Goal: Task Accomplishment & Management: Complete application form

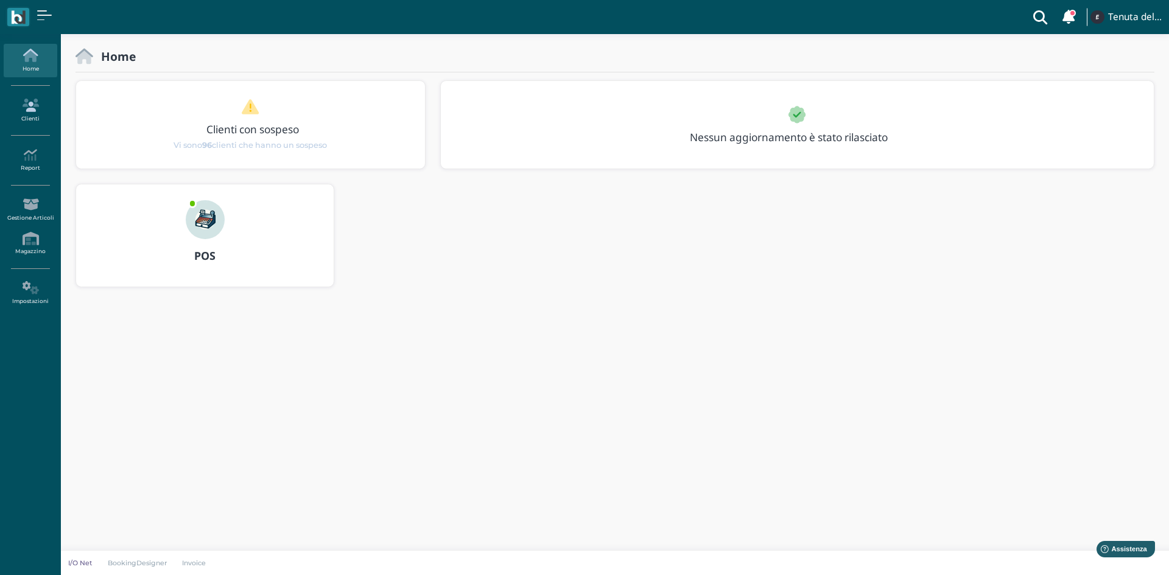
drag, startPoint x: 31, startPoint y: 108, endPoint x: 38, endPoint y: 110, distance: 7.7
click at [31, 108] on icon at bounding box center [30, 105] width 53 height 13
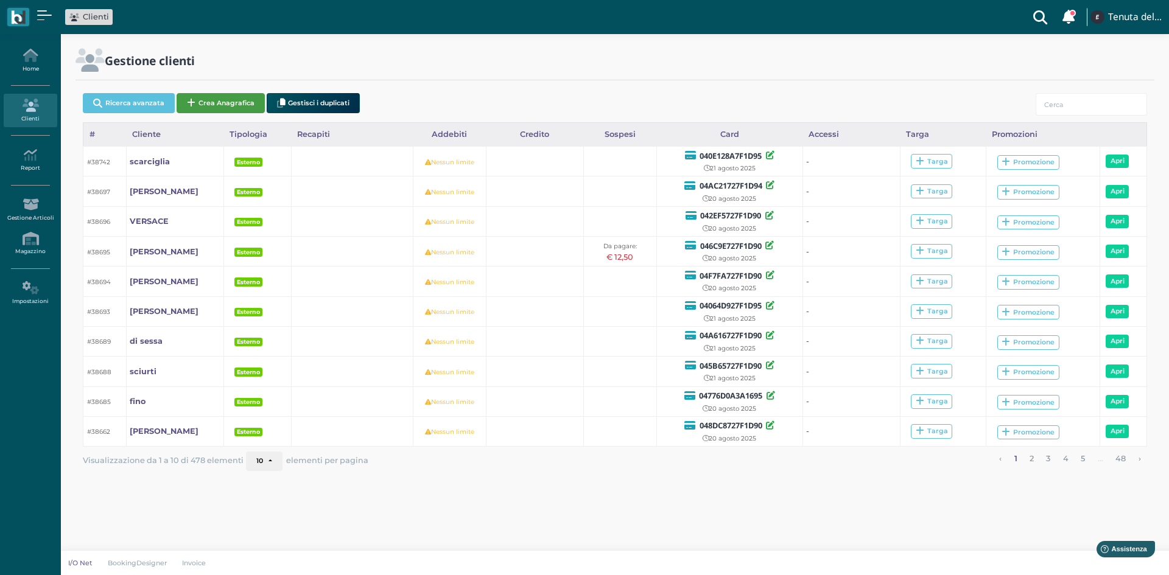
click at [226, 98] on button "Crea Anagrafica" at bounding box center [221, 103] width 88 height 20
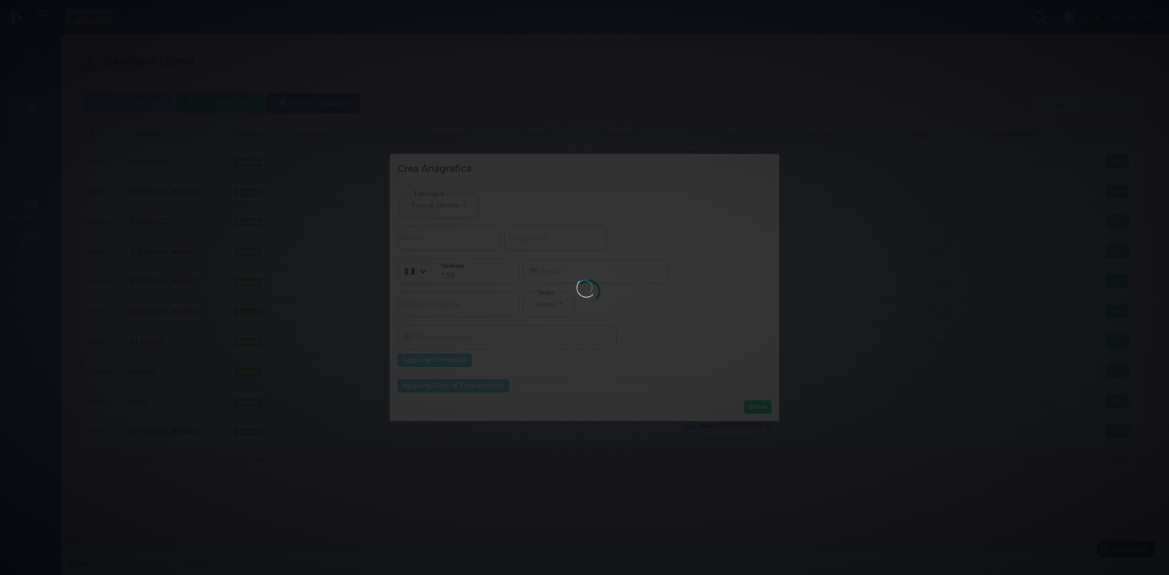
select select
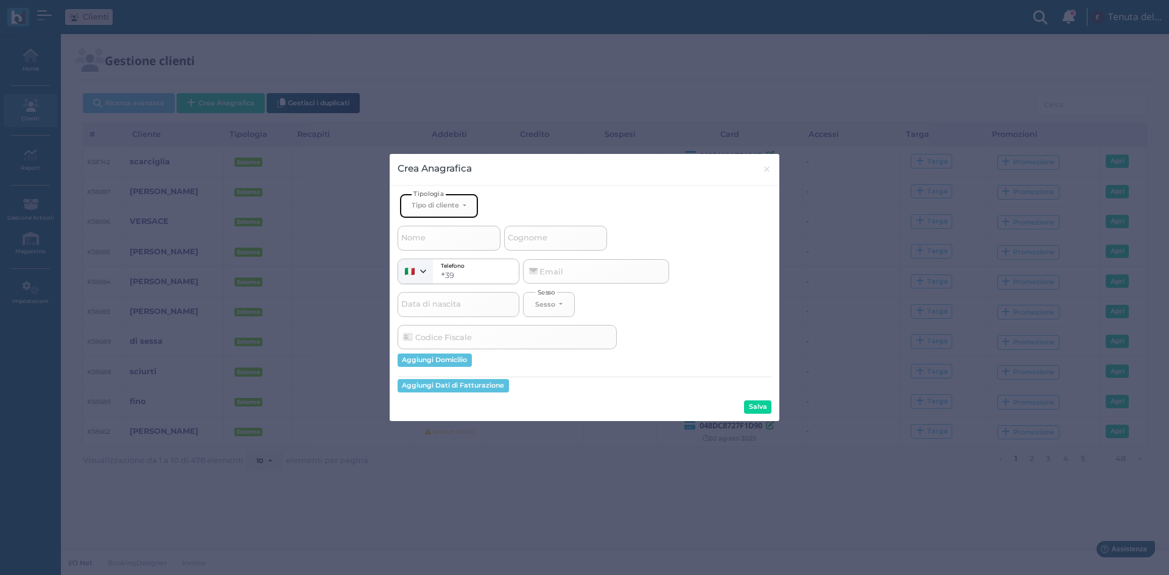
drag, startPoint x: 453, startPoint y: 209, endPoint x: 454, endPoint y: 217, distance: 7.9
click at [453, 209] on div "Tipo di cliente" at bounding box center [434, 205] width 47 height 9
click at [452, 249] on link "Esterno" at bounding box center [459, 246] width 119 height 14
select select "[object Object]"
select select
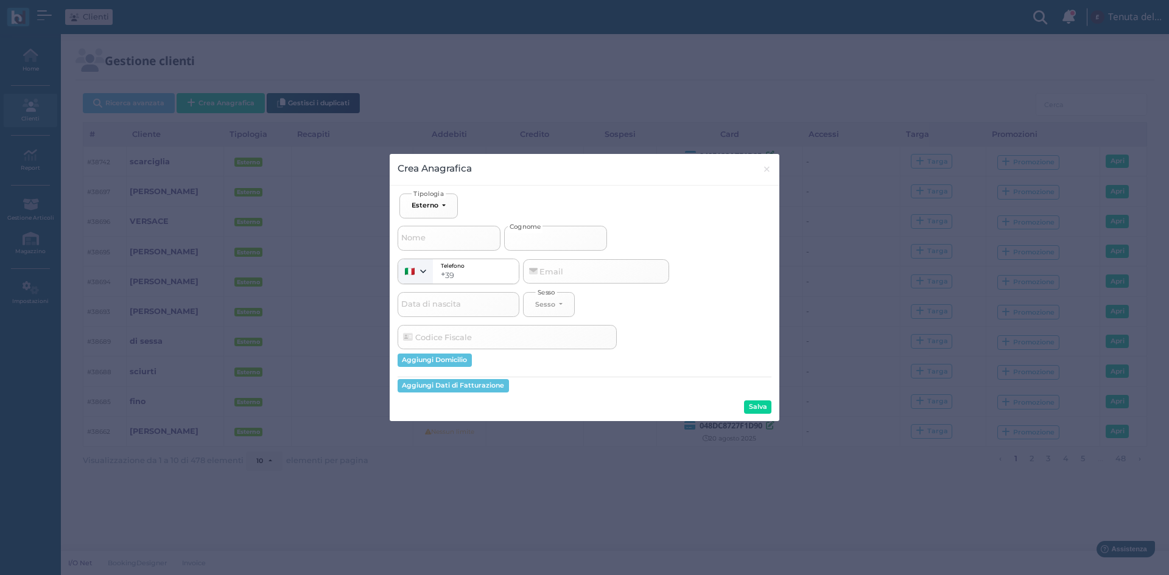
click at [555, 243] on input "Cognome" at bounding box center [555, 238] width 103 height 24
type input "c"
select select
type input "ca"
select select
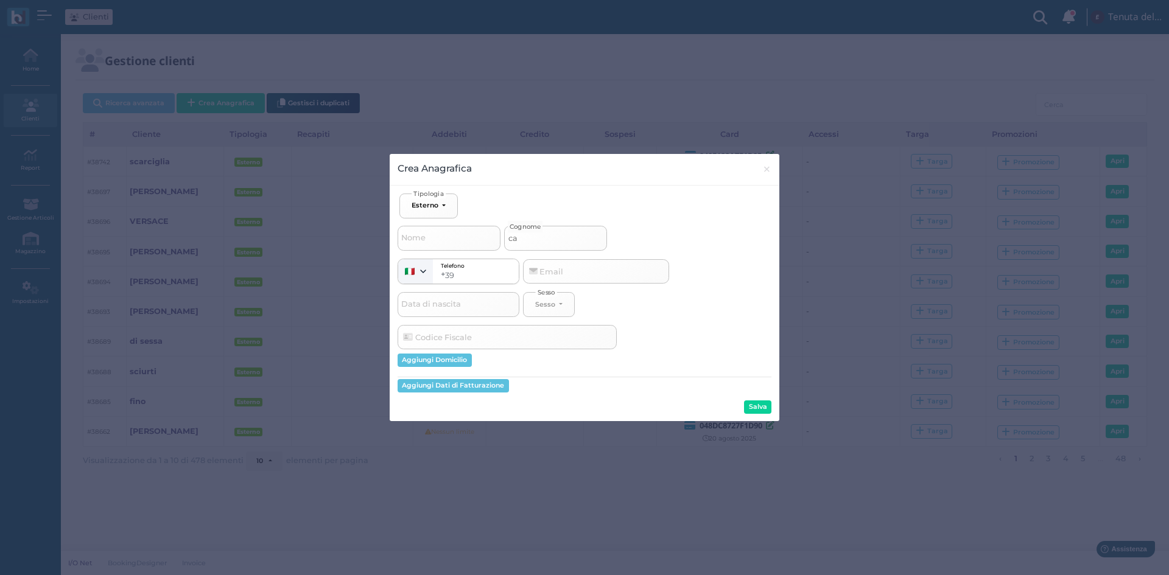
type input "cav"
select select
type input "cava"
select select
type input "caval"
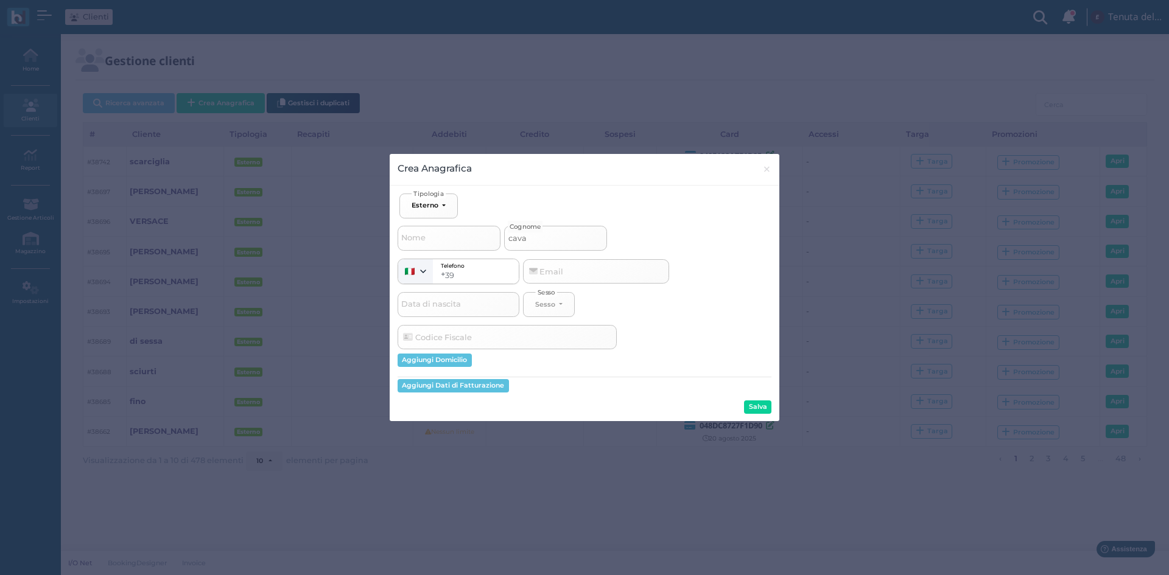
select select
type input "cavall"
select select
type input "cavallo"
select select
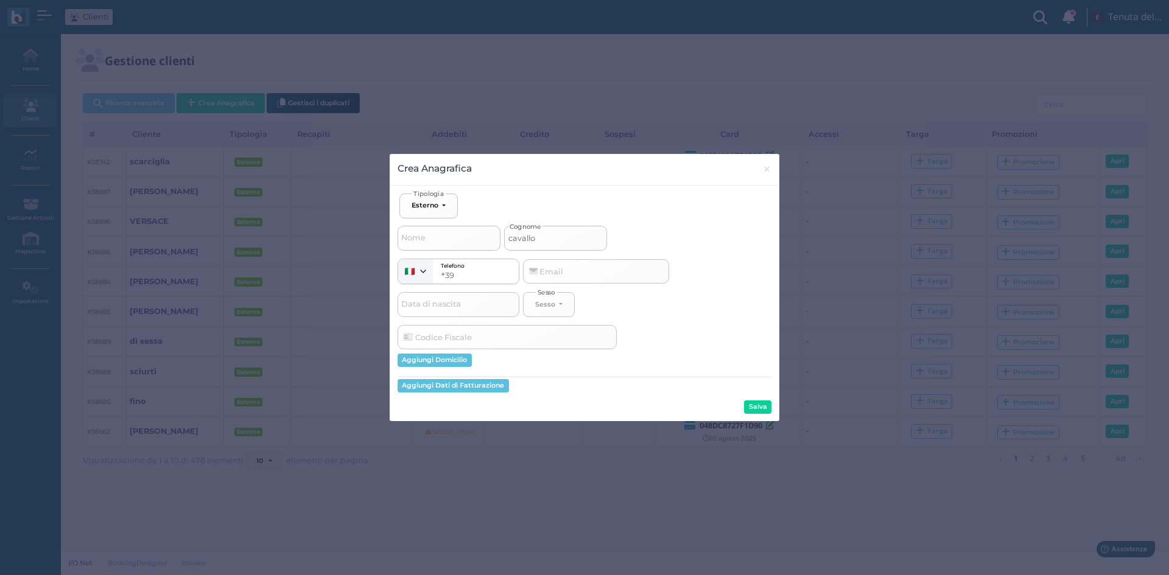
type input "cavallo"
select select
type input "cavallo 2"
select select
type input "cavallo 2"
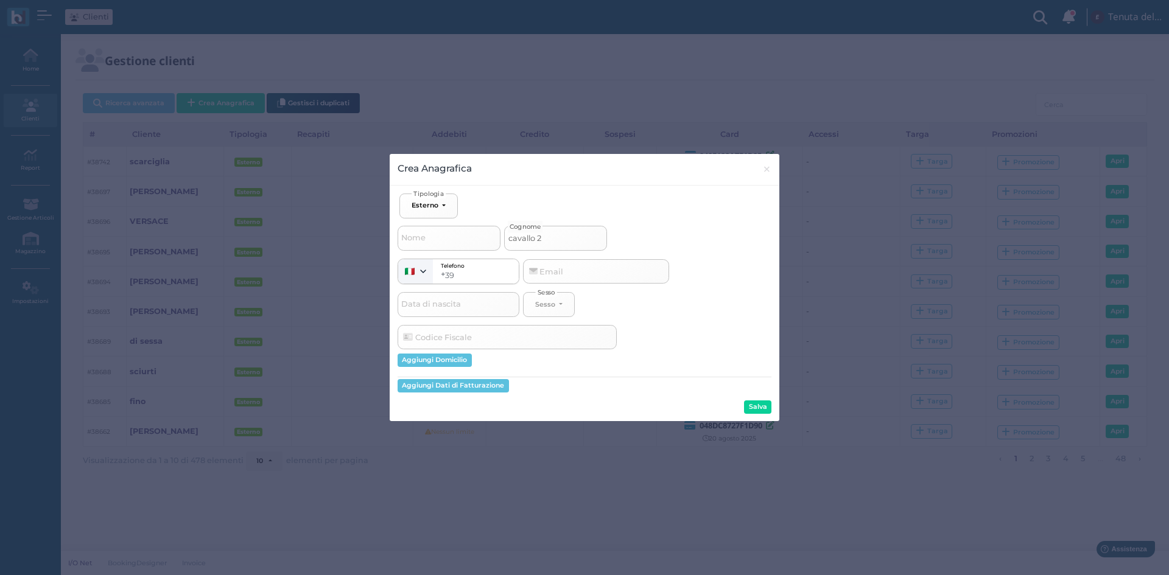
click at [756, 408] on button "Salva" at bounding box center [757, 407] width 27 height 13
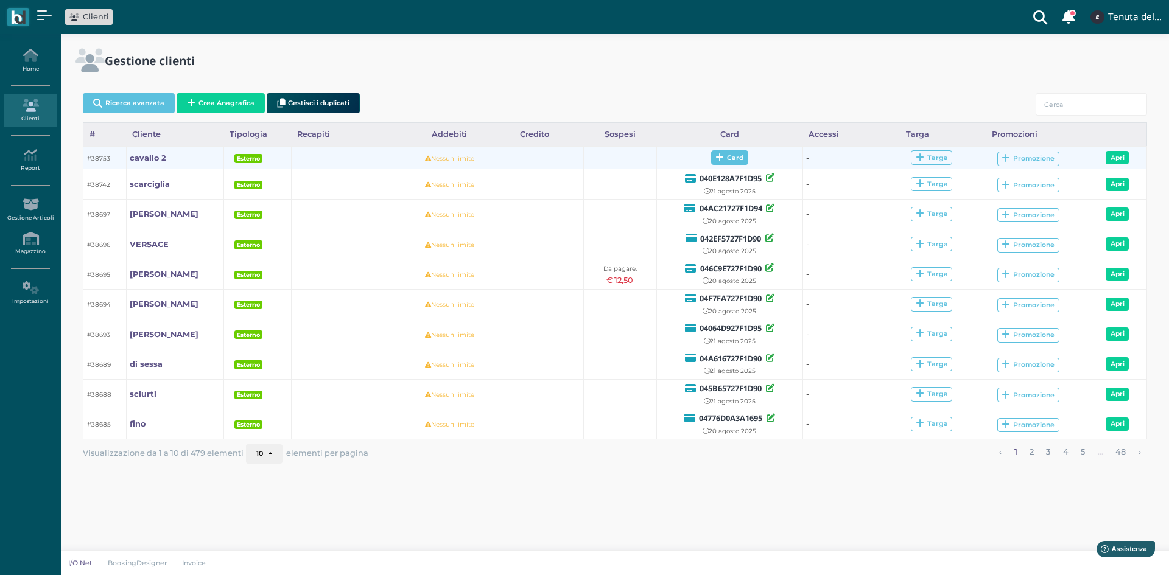
click at [733, 162] on span "Card" at bounding box center [729, 157] width 37 height 15
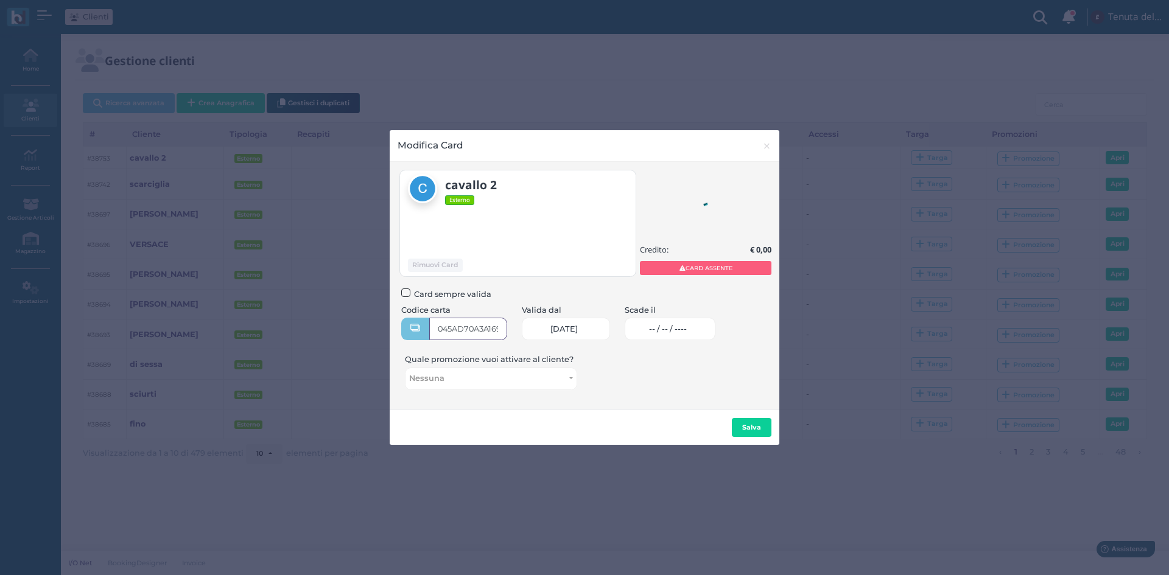
type input "045AD70A3A1690"
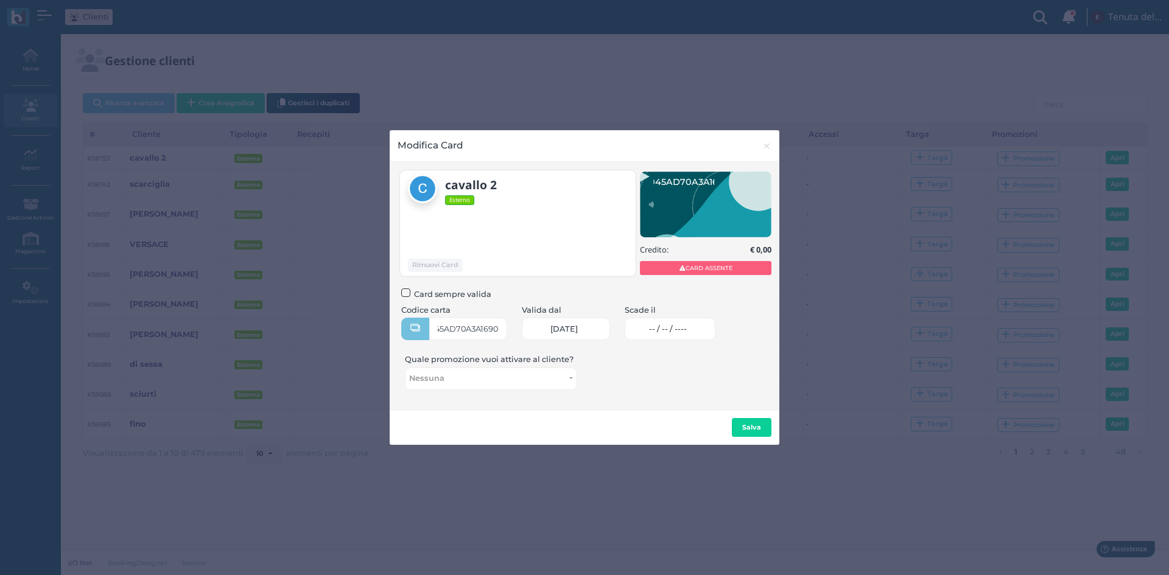
click at [671, 322] on link "-- / -- / ----" at bounding box center [670, 329] width 91 height 23
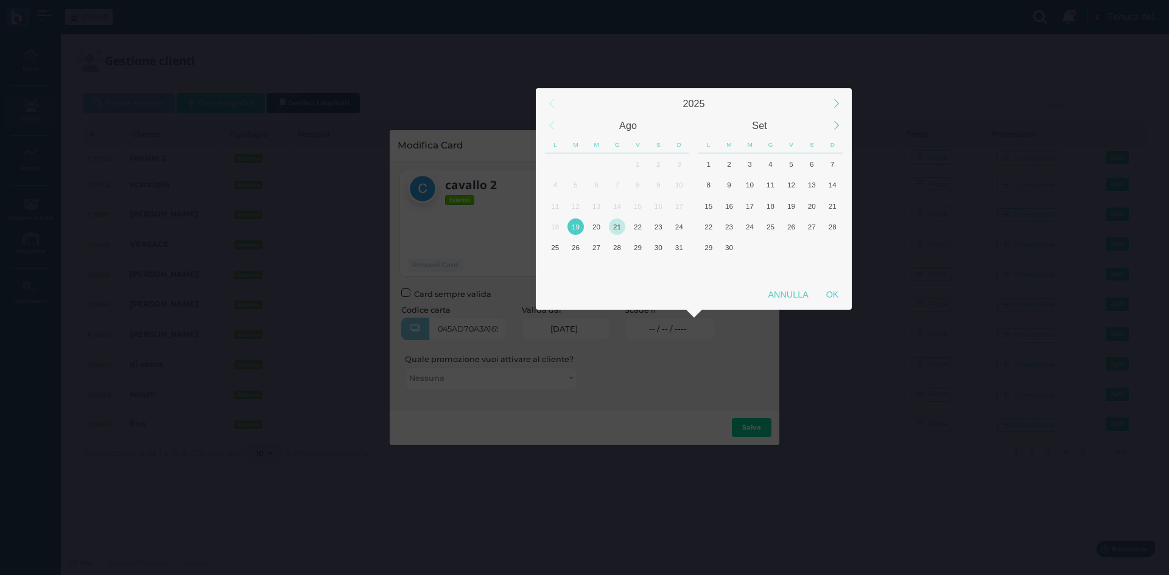
click at [625, 226] on div "21" at bounding box center [617, 226] width 21 height 21
click at [831, 290] on div "OK" at bounding box center [832, 295] width 30 height 22
type input "21/08/2025"
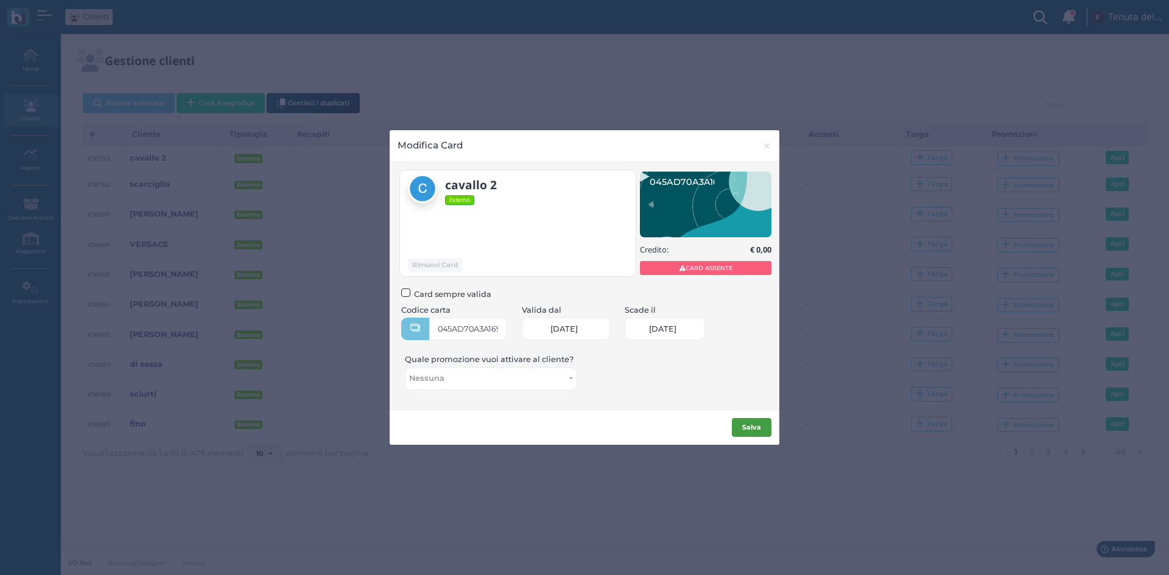
scroll to position [0, 50]
click at [761, 425] on button "Salva" at bounding box center [752, 427] width 40 height 19
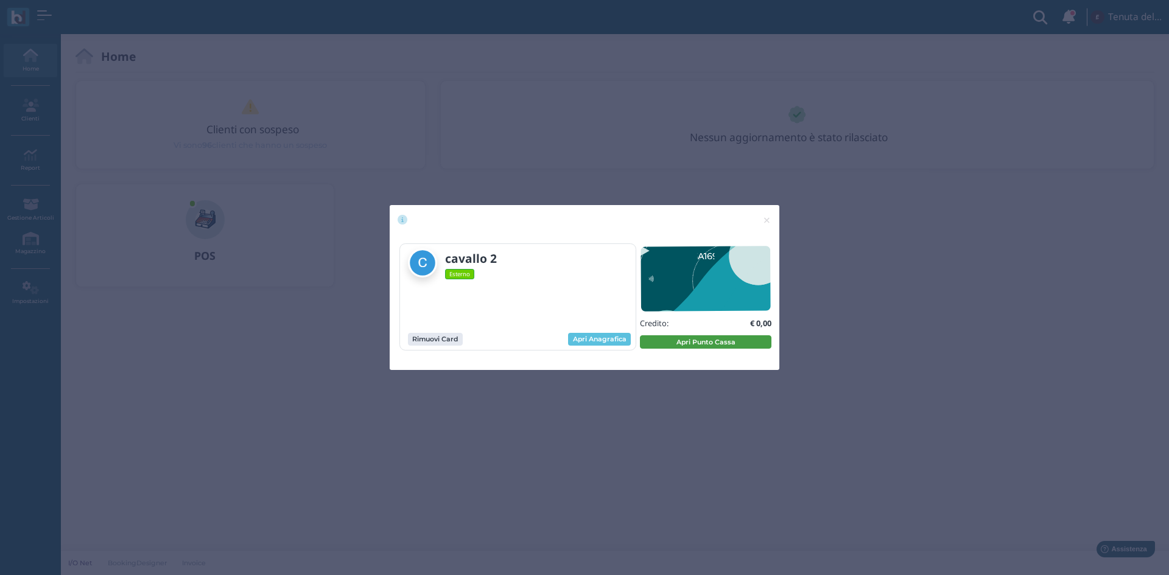
click at [702, 343] on button "Apri Punto Cassa" at bounding box center [705, 341] width 131 height 13
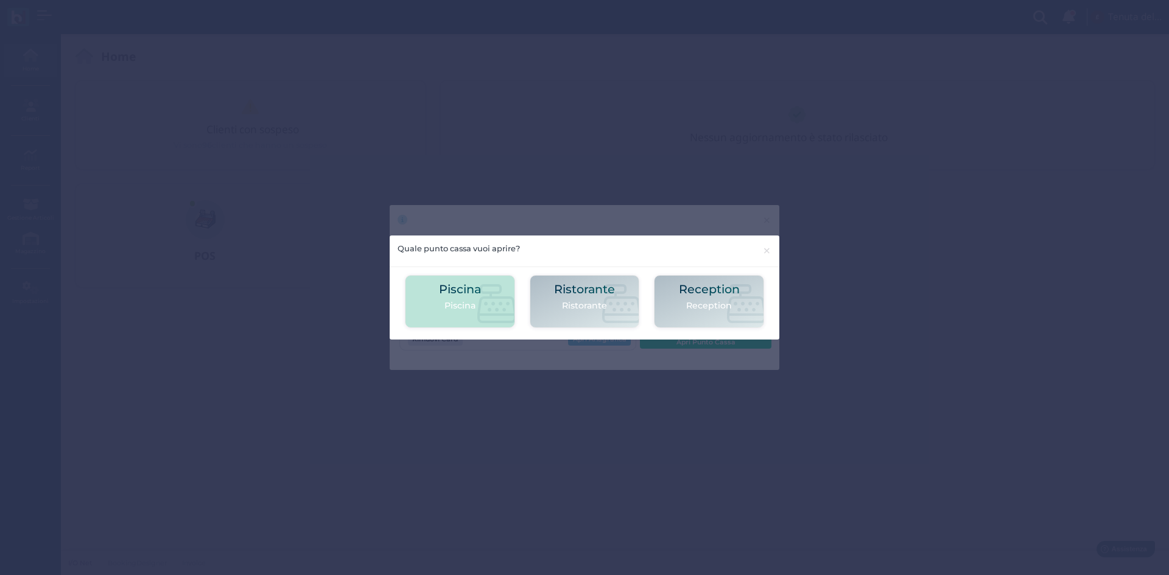
click at [460, 300] on p "Piscina" at bounding box center [460, 305] width 42 height 13
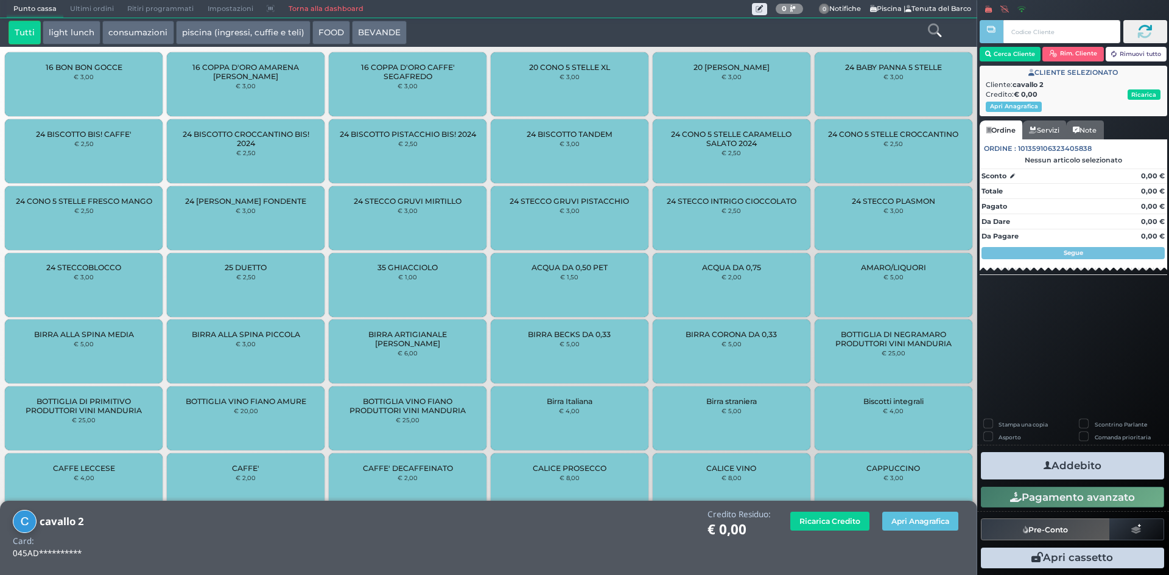
drag, startPoint x: 936, startPoint y: 33, endPoint x: 968, endPoint y: 3, distance: 43.9
click at [937, 33] on icon at bounding box center [934, 30] width 13 height 13
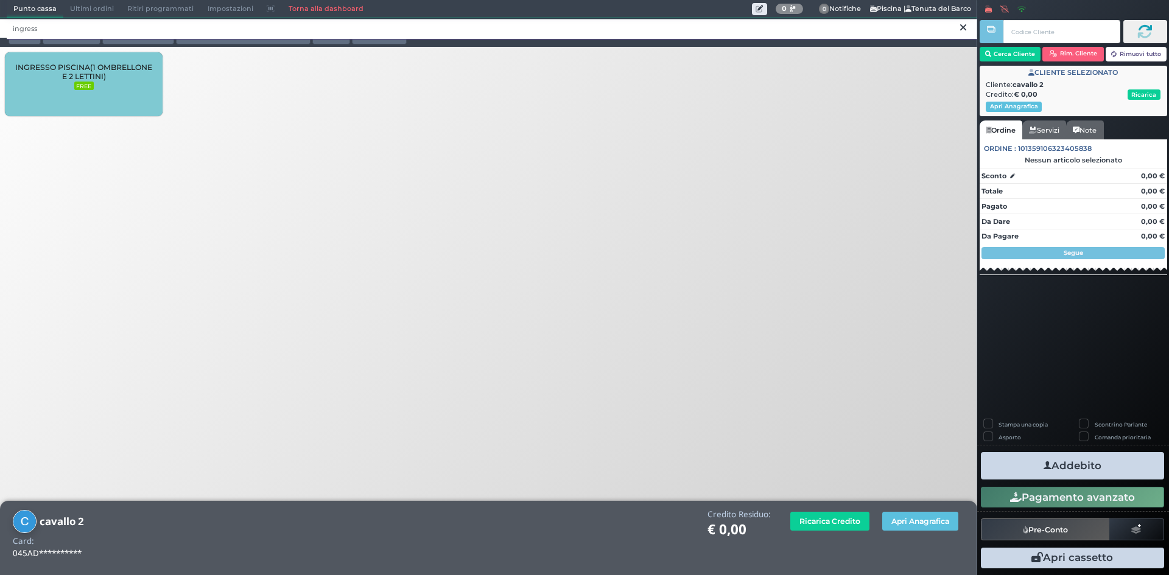
type input "ingress"
click at [100, 100] on div "INGRESSO PISCINA(1 OMBRELLONE E 2 LETTINI) FREE" at bounding box center [84, 84] width 158 height 64
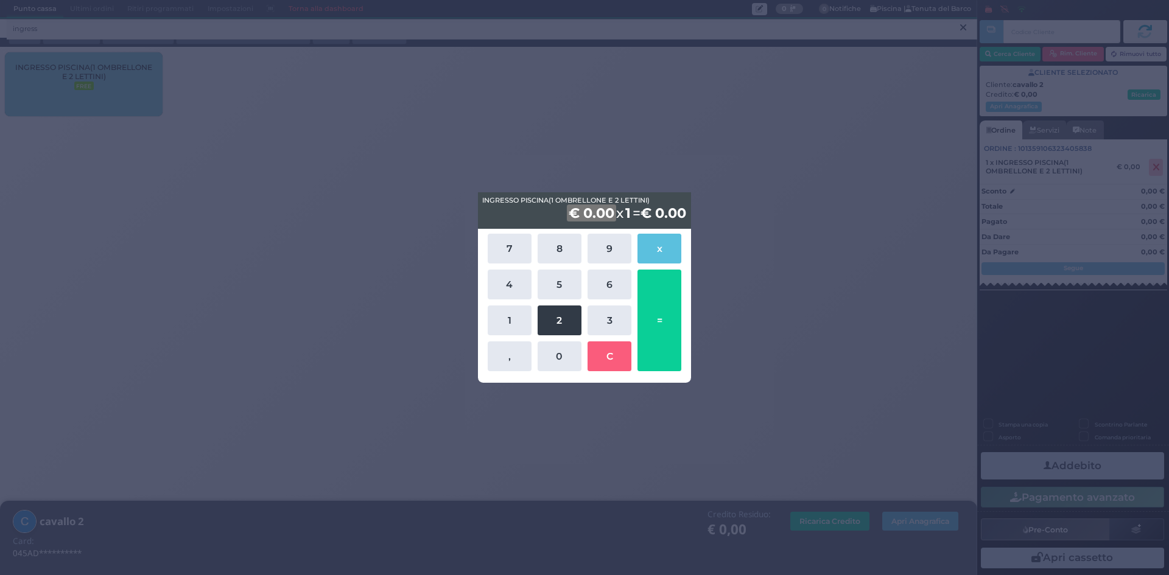
click at [550, 321] on button "2" at bounding box center [559, 321] width 44 height 30
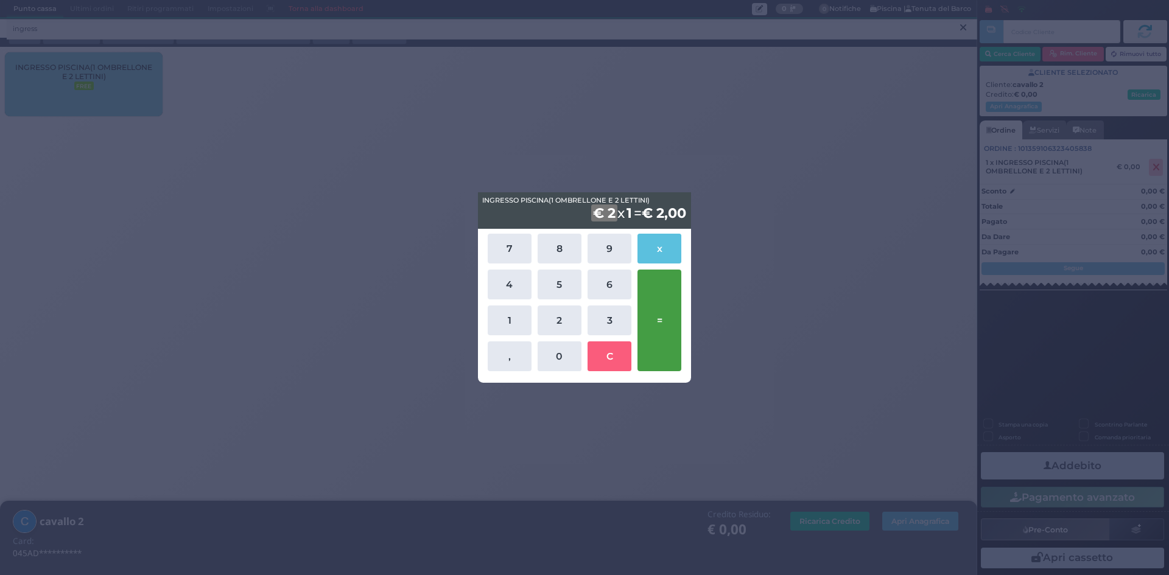
drag, startPoint x: 554, startPoint y: 349, endPoint x: 639, endPoint y: 344, distance: 85.4
click at [555, 350] on button "0" at bounding box center [559, 356] width 44 height 30
click at [667, 324] on button "=" at bounding box center [659, 321] width 44 height 102
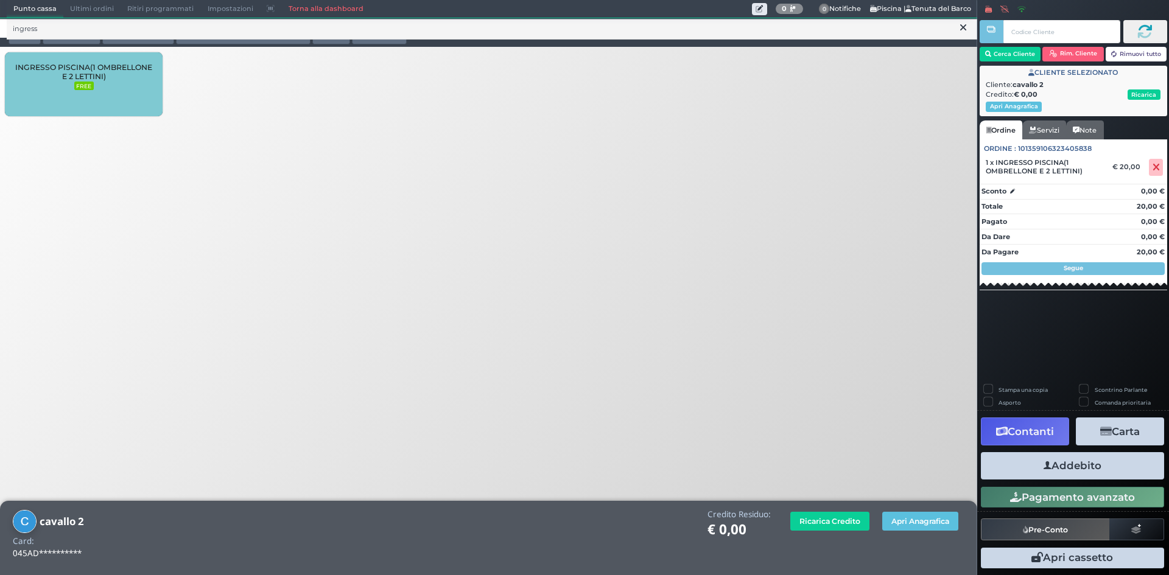
click at [1063, 462] on button "Addebito" at bounding box center [1072, 465] width 183 height 27
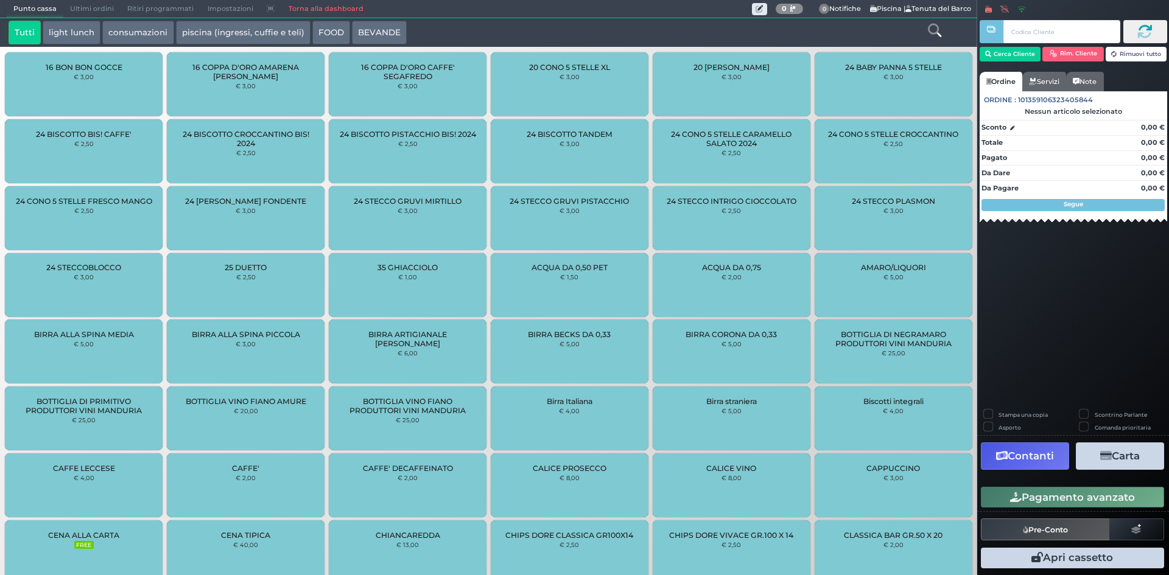
click at [304, 5] on link "Torna alla dashboard" at bounding box center [325, 9] width 88 height 17
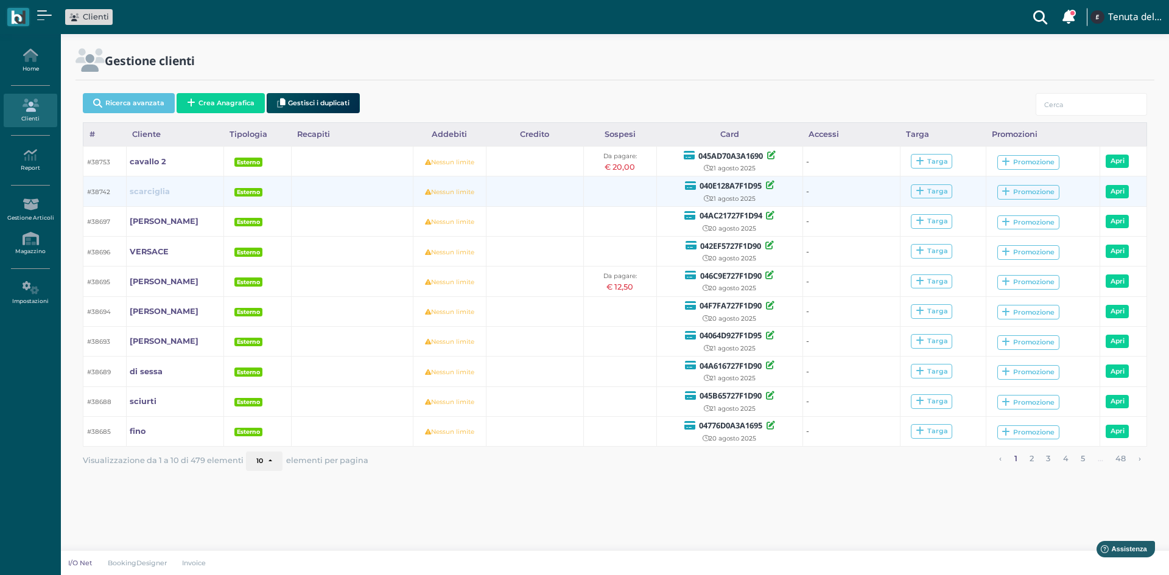
click at [156, 191] on b "scarciglia" at bounding box center [150, 191] width 40 height 9
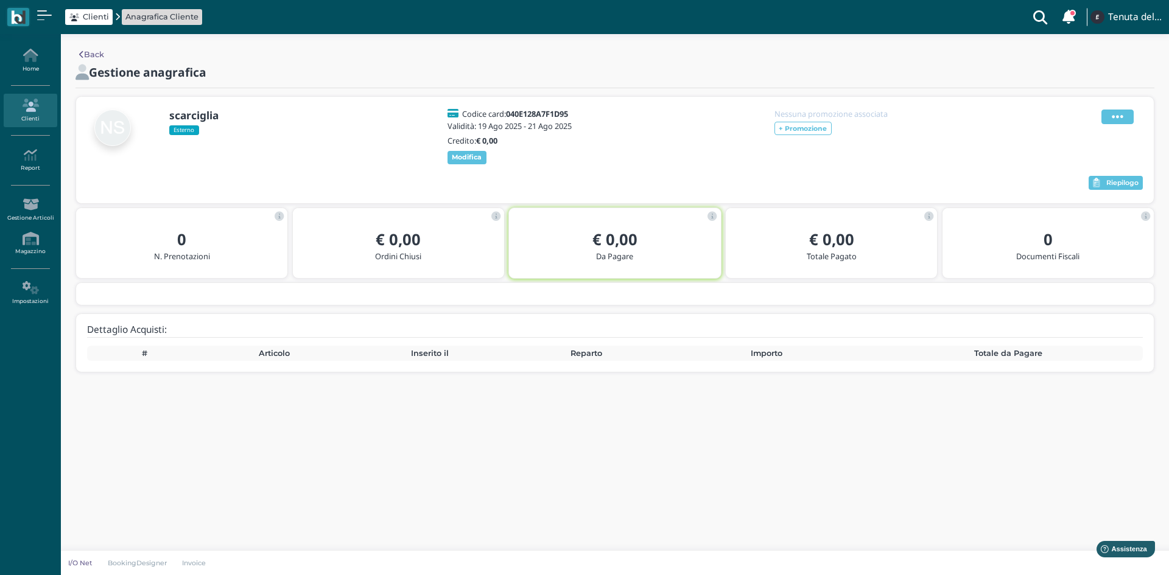
click at [1129, 115] on span at bounding box center [1117, 117] width 32 height 15
click at [1083, 130] on span "Modifica" at bounding box center [1080, 132] width 34 height 12
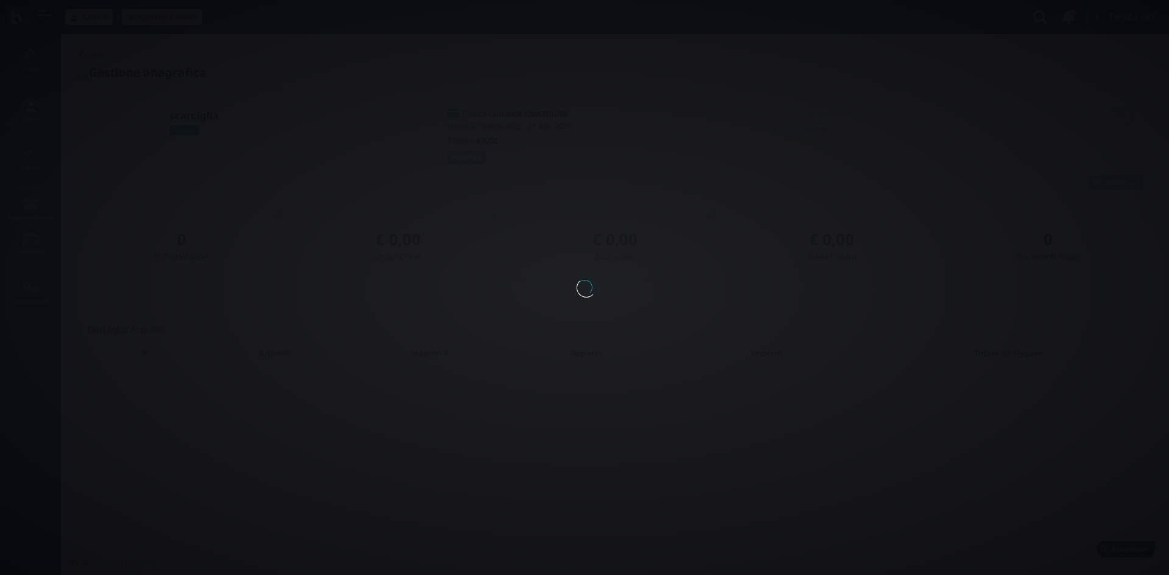
select select
type input "scarciglia"
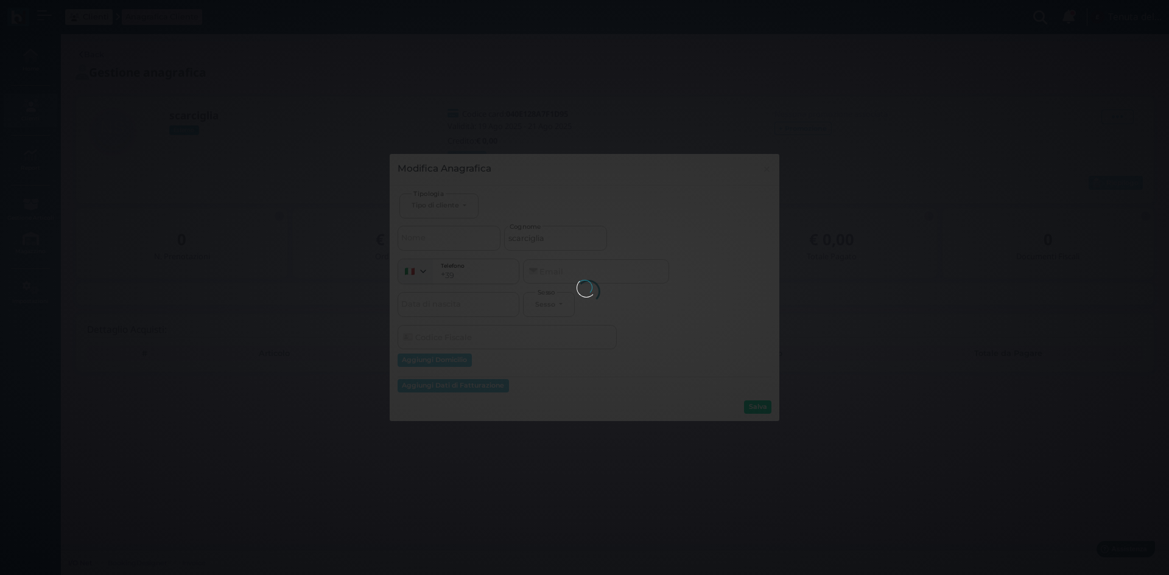
select select
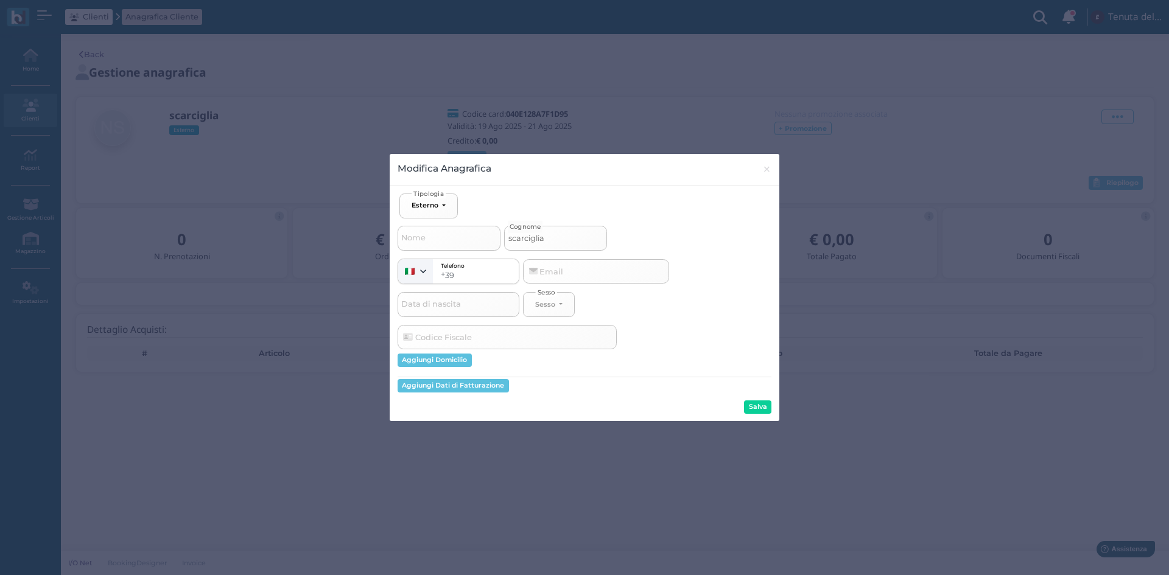
click at [558, 234] on input "scarciglia" at bounding box center [555, 238] width 103 height 24
type input "scarciglia"
select select
type input "scarciglia a"
select select
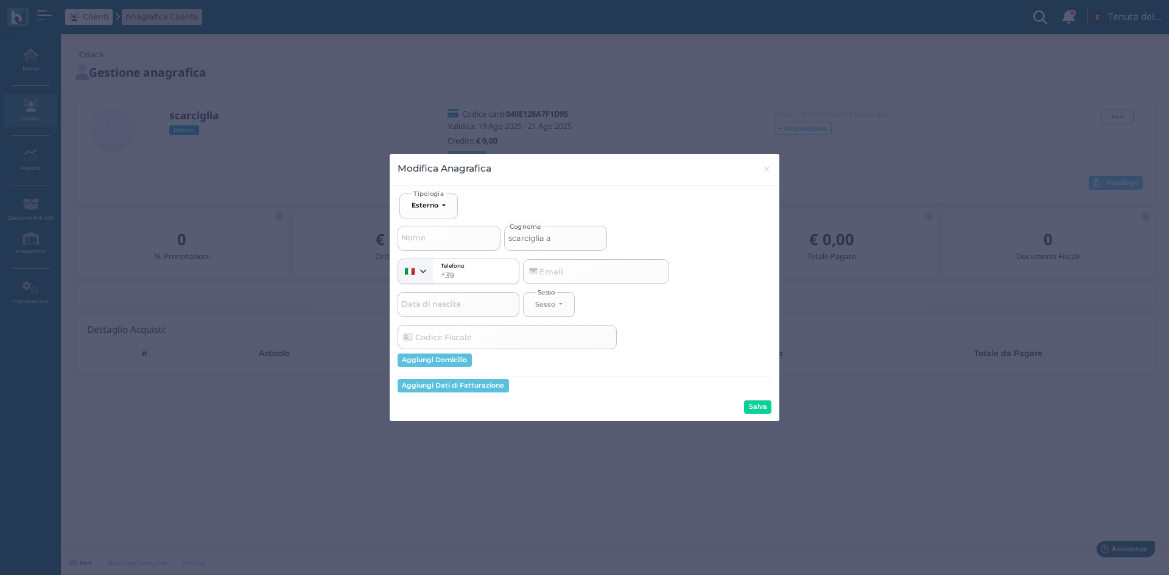
type input "scarciglia an"
select select
type input "scarciglia and"
select select
type input "scarciglia andr"
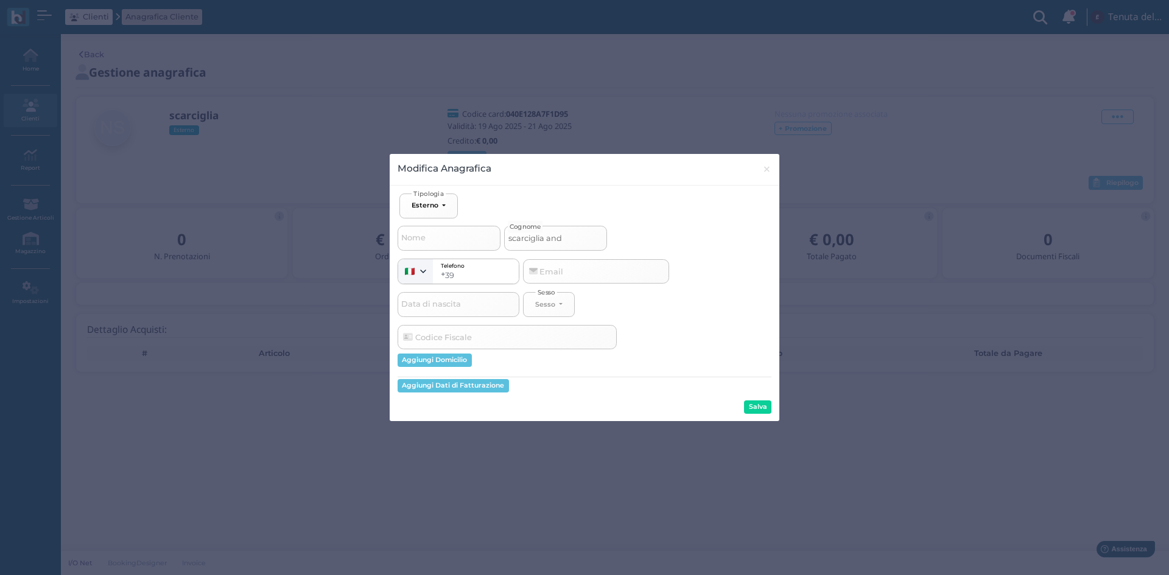
select select
type input "scarciglia andre"
select select
type input "scarciglia andrea"
select select
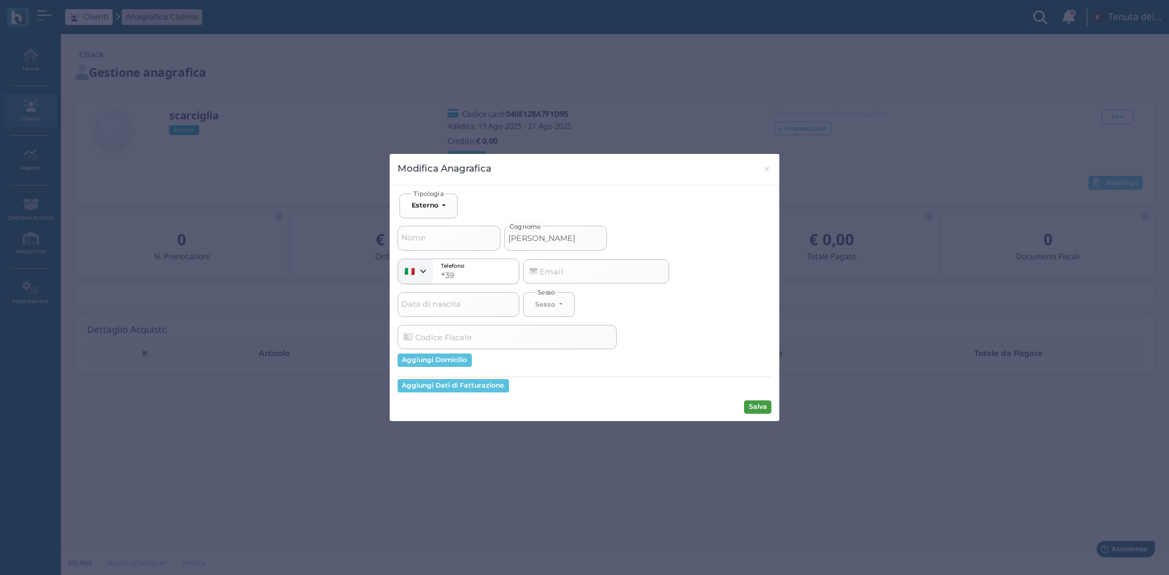
type input "[PERSON_NAME]"
click at [752, 413] on button "Salva" at bounding box center [757, 407] width 27 height 13
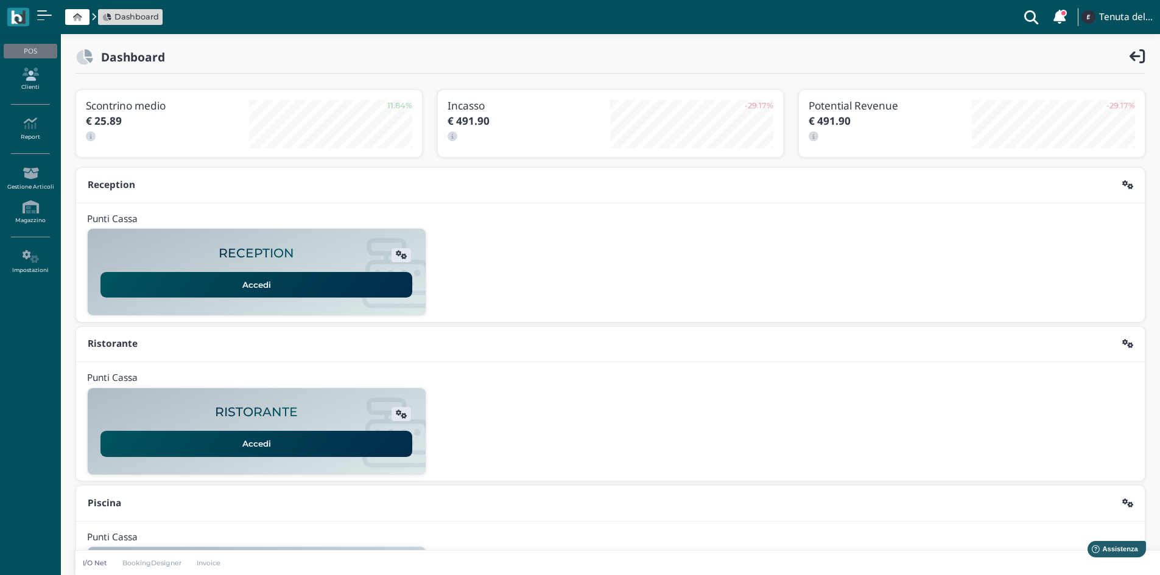
click at [32, 85] on link "Clienti" at bounding box center [30, 79] width 53 height 33
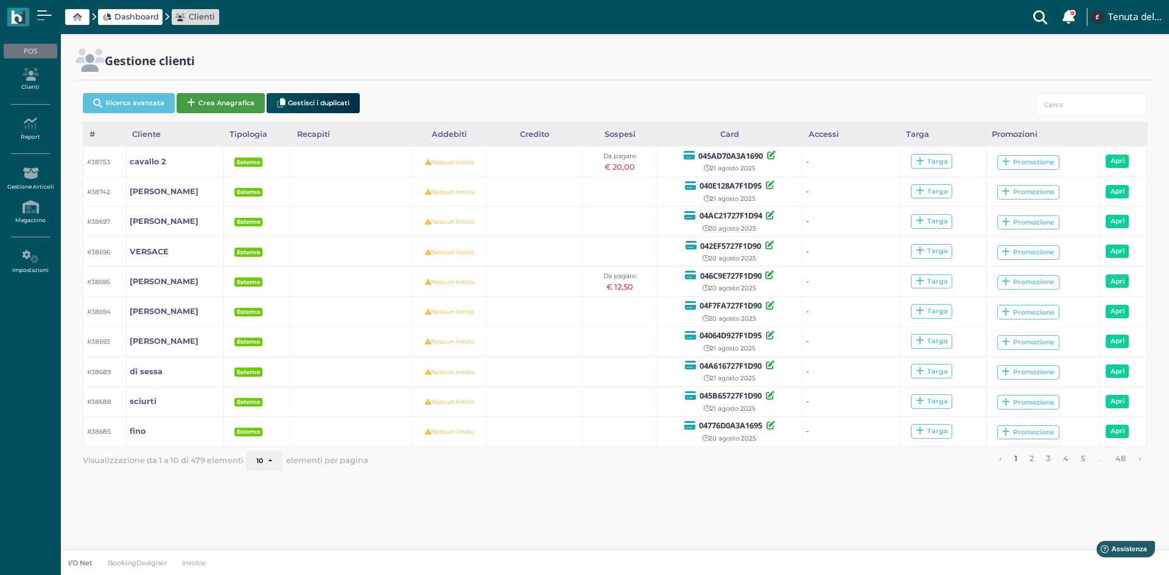
click at [228, 101] on button "Crea Anagrafica" at bounding box center [221, 103] width 88 height 20
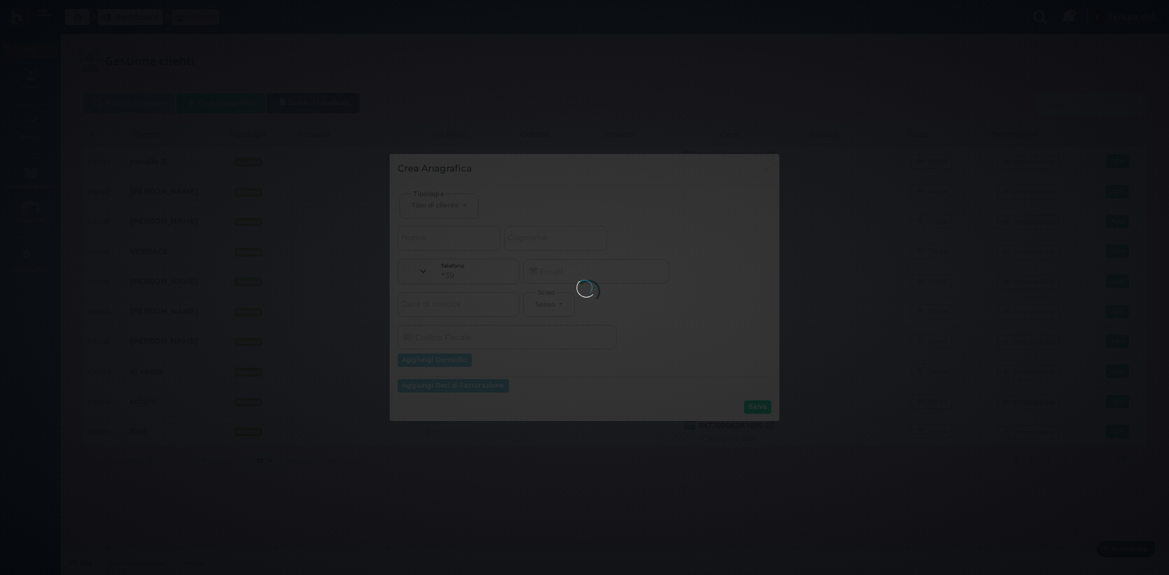
select select
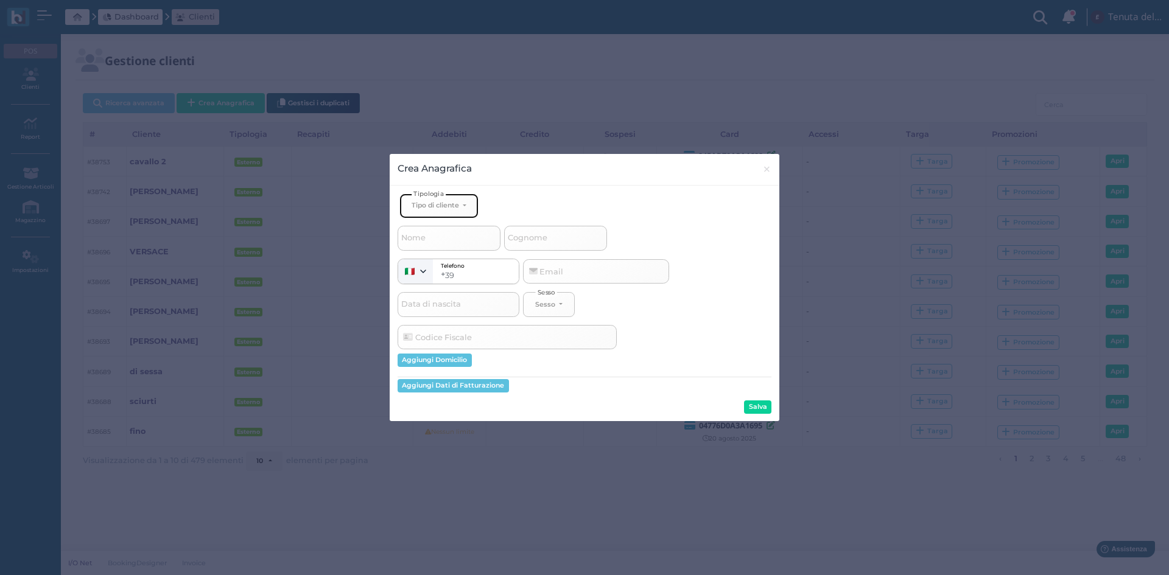
click at [458, 206] on div "Tipo di cliente" at bounding box center [434, 205] width 47 height 9
drag, startPoint x: 439, startPoint y: 248, endPoint x: 528, endPoint y: 236, distance: 89.6
click at [439, 248] on span "Esterno" at bounding box center [426, 246] width 30 height 10
select select "[object Object]"
select select
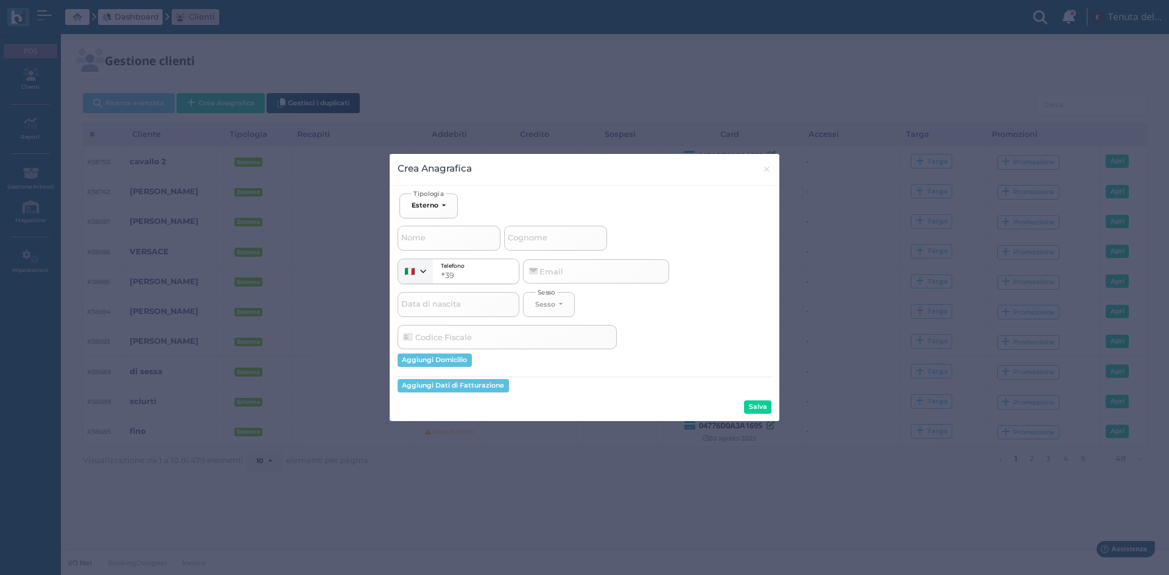
click at [544, 240] on span "Cognome" at bounding box center [527, 238] width 43 height 15
click at [544, 240] on input "Cognome" at bounding box center [555, 238] width 103 height 24
type input "s"
select select
type input "si"
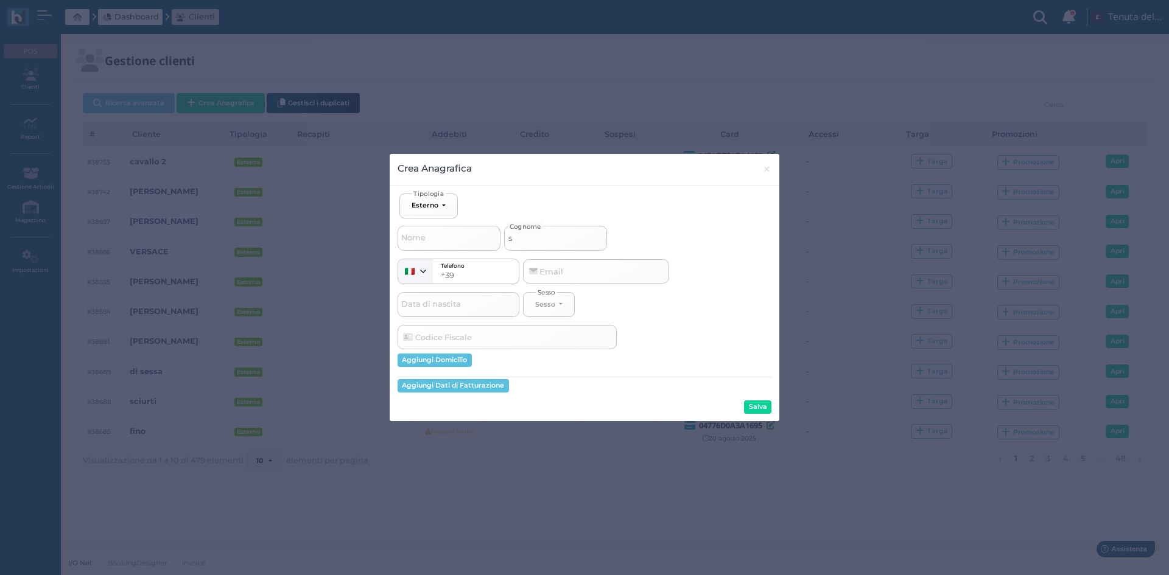
select select
type input "sim"
select select
type input "simo"
select select
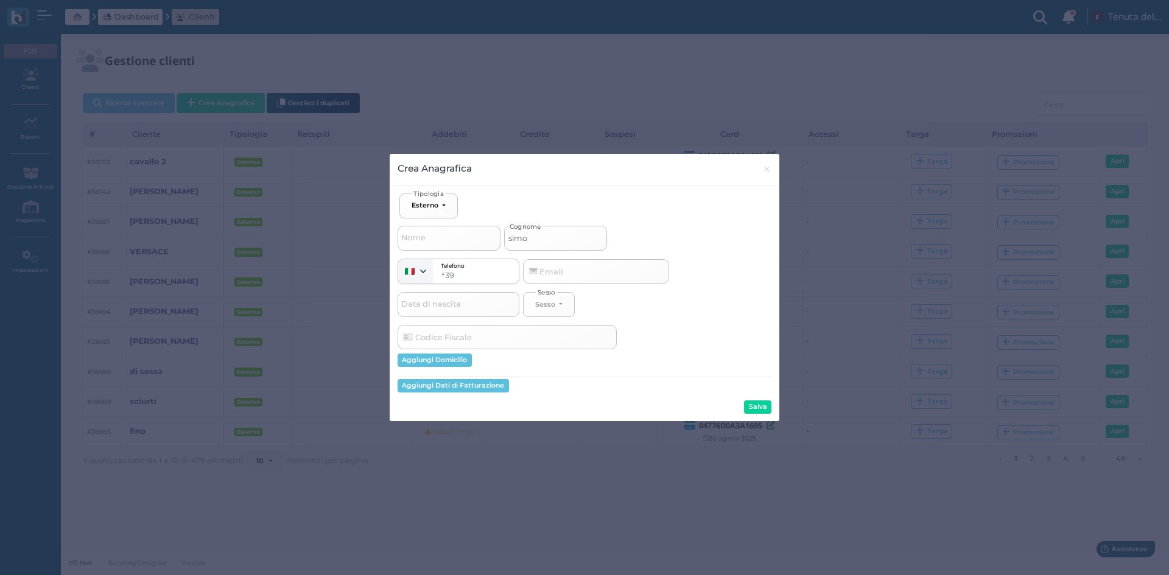
type input "simon"
select select
type input "simone"
select select
type input "simone"
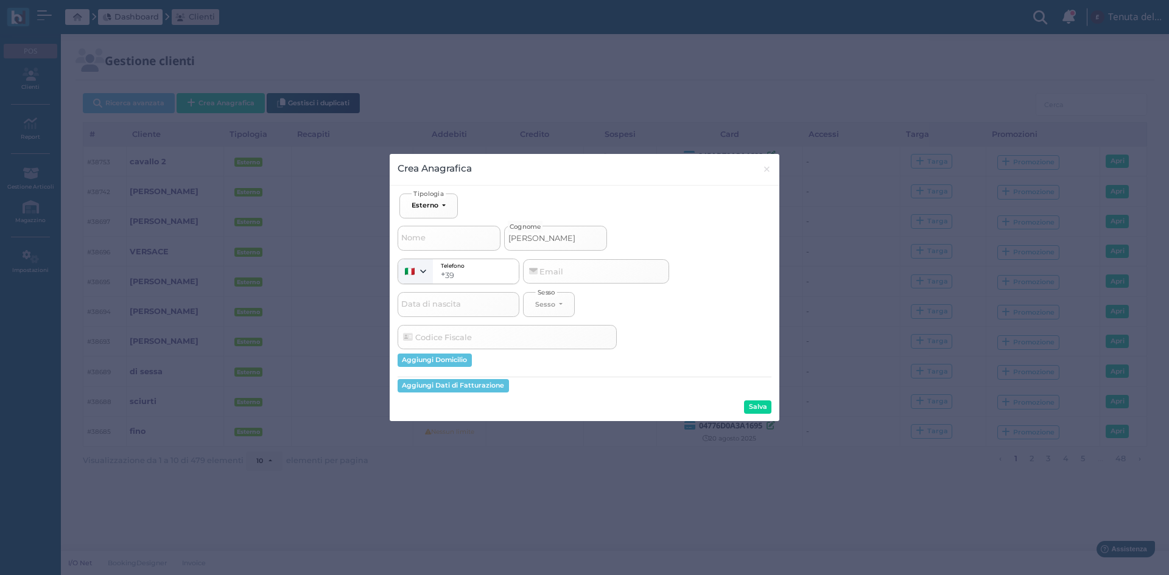
select select
type input "[PERSON_NAME] 1"
select select
type input "[PERSON_NAME] 1"
click at [760, 406] on button "Salva" at bounding box center [757, 407] width 27 height 13
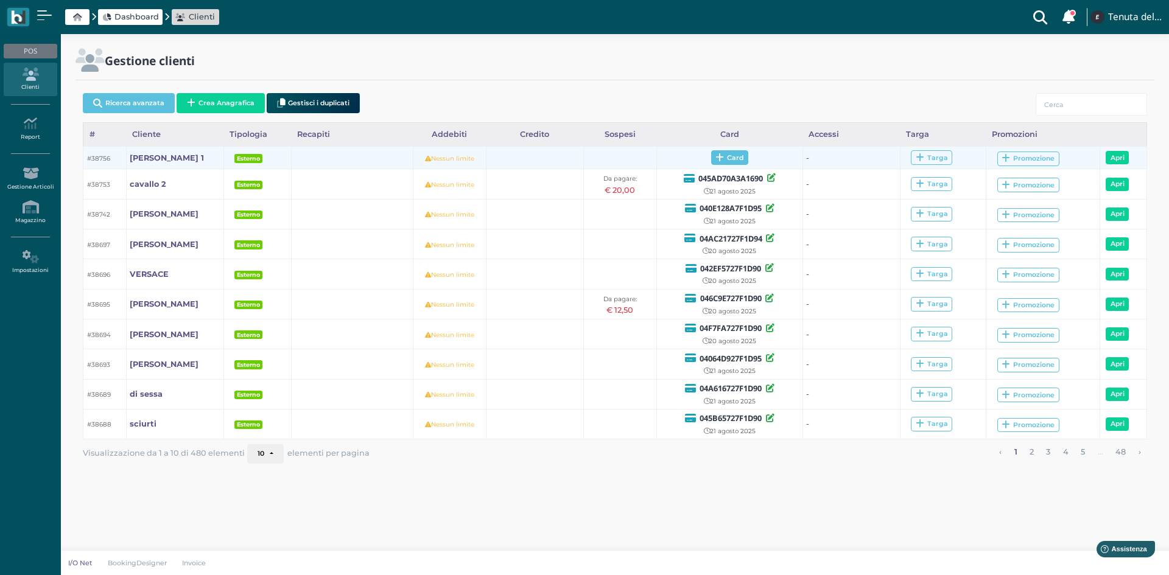
click at [723, 160] on span "Card" at bounding box center [729, 157] width 37 height 15
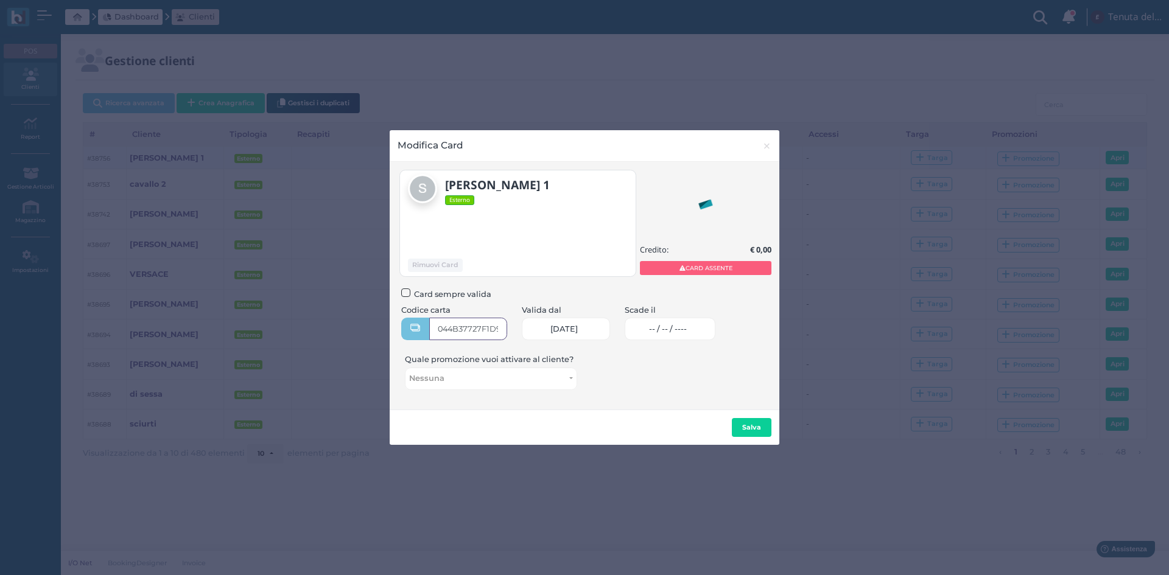
type input "044B37727F1D90"
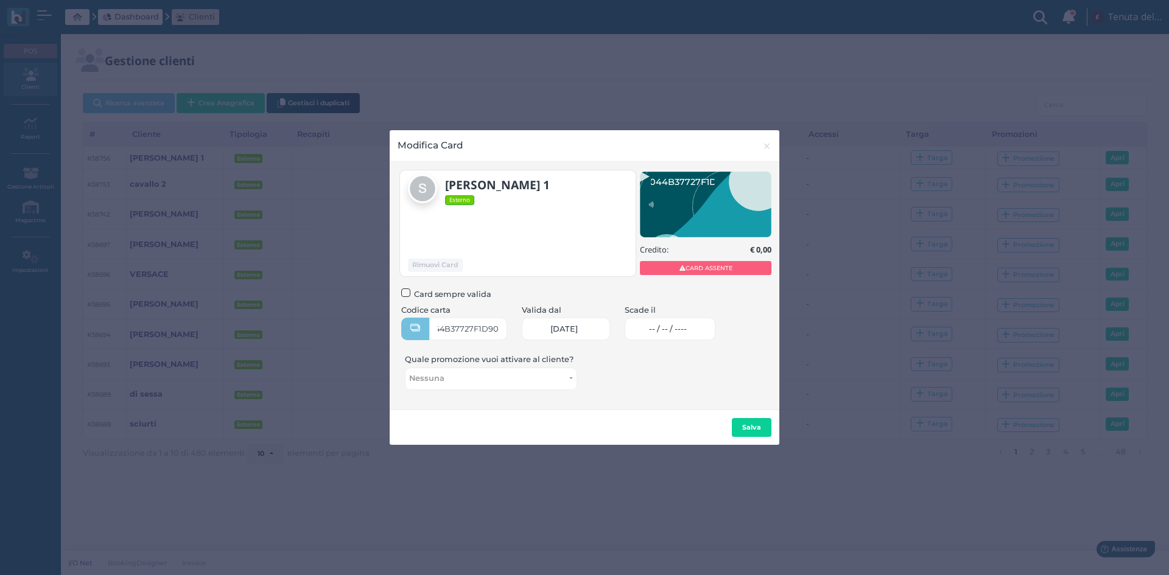
click at [673, 327] on span "-- / -- / ----" at bounding box center [668, 329] width 38 height 10
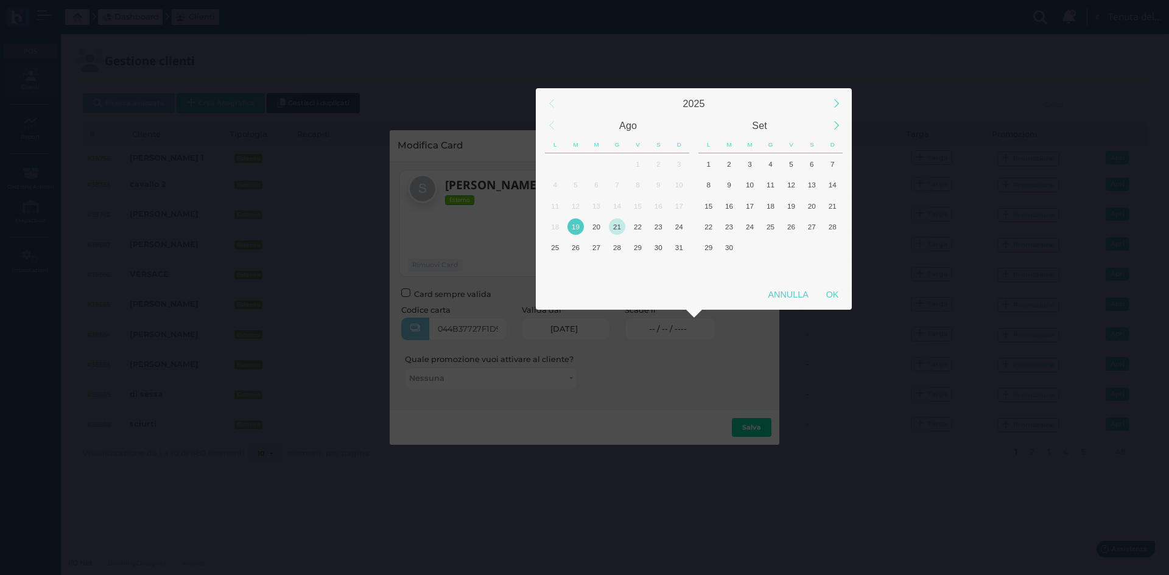
click at [617, 224] on div "21" at bounding box center [617, 227] width 16 height 16
click at [844, 295] on div "OK" at bounding box center [832, 295] width 30 height 22
type input "[DATE]"
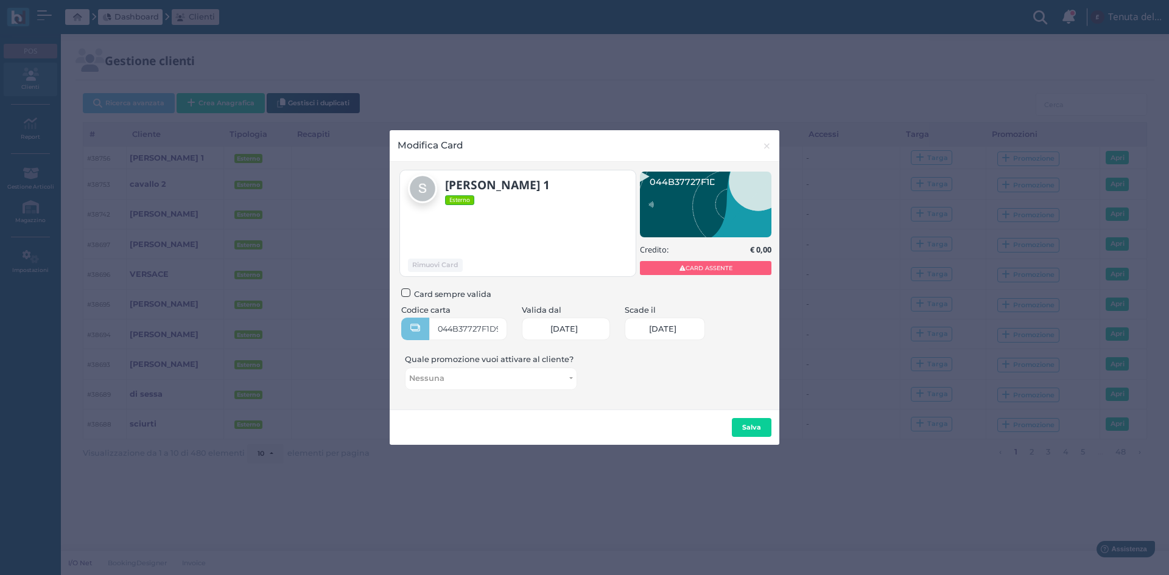
scroll to position [0, 50]
click at [756, 432] on button "Salva" at bounding box center [752, 427] width 40 height 19
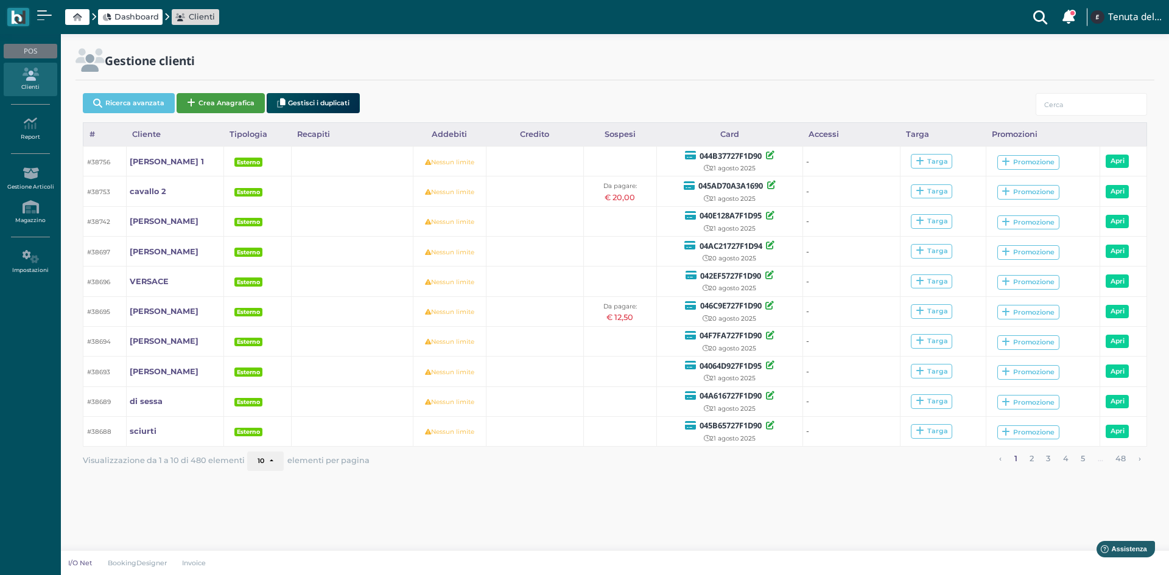
click at [236, 104] on button "Crea Anagrafica" at bounding box center [221, 103] width 88 height 20
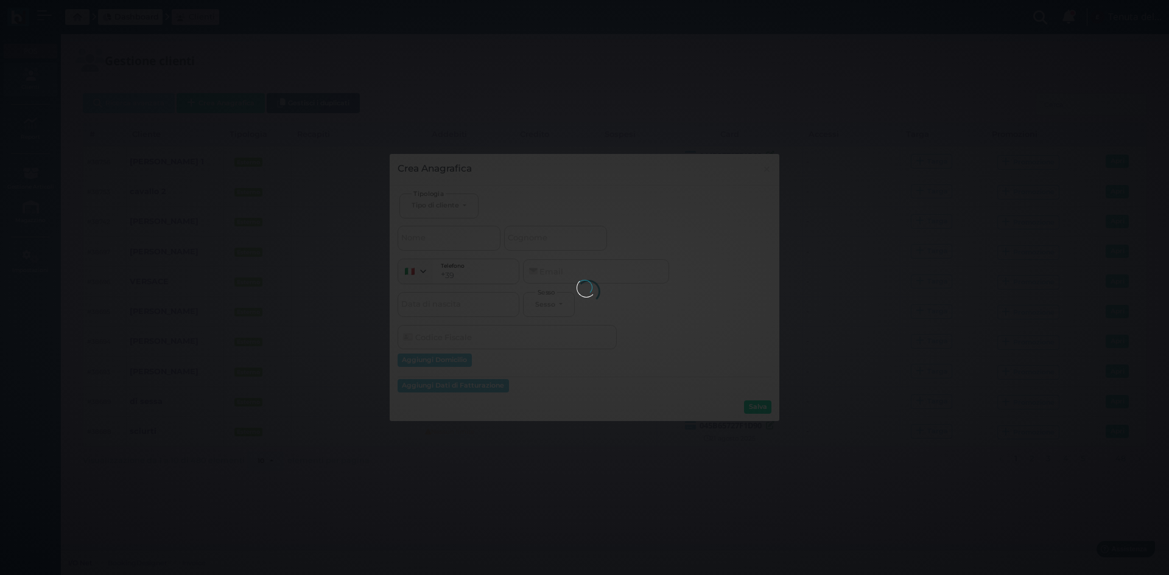
select select
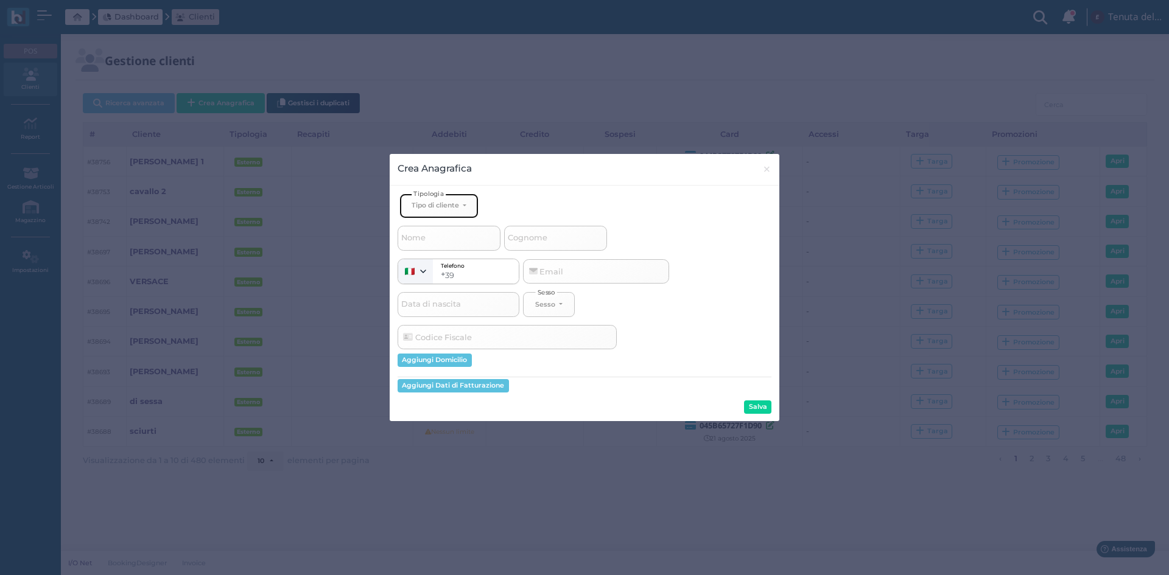
click at [474, 204] on button "Tipo di cliente" at bounding box center [438, 206] width 79 height 25
drag, startPoint x: 456, startPoint y: 249, endPoint x: 567, endPoint y: 245, distance: 110.9
click at [457, 249] on link "Esterno" at bounding box center [459, 246] width 119 height 14
select select "[object Object]"
select select
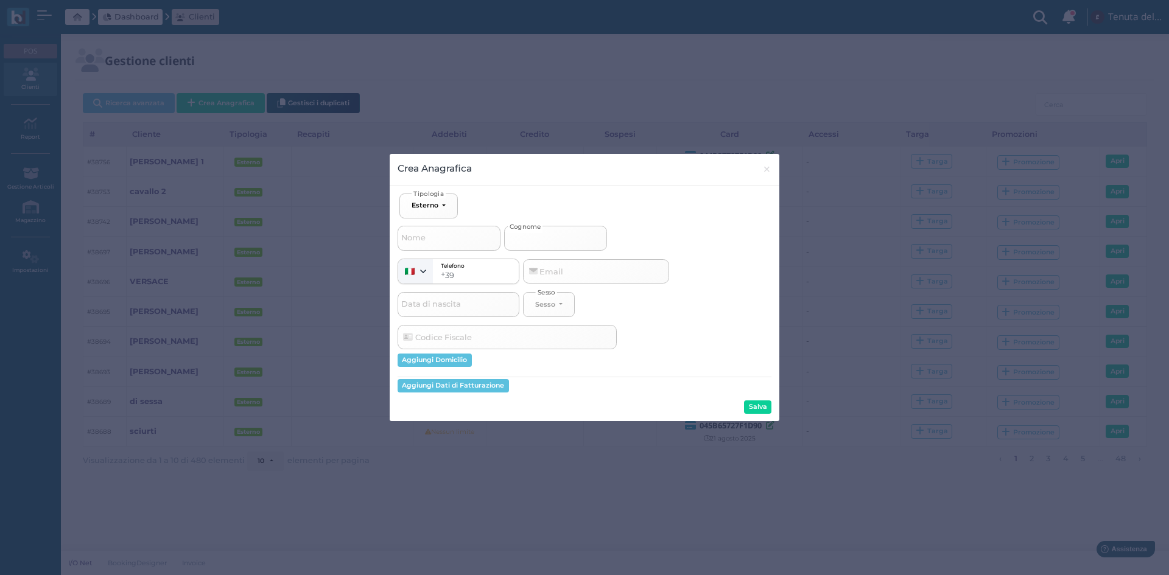
click at [567, 245] on input "Cognome" at bounding box center [555, 238] width 103 height 24
type input "s"
select select
type input "si"
select select
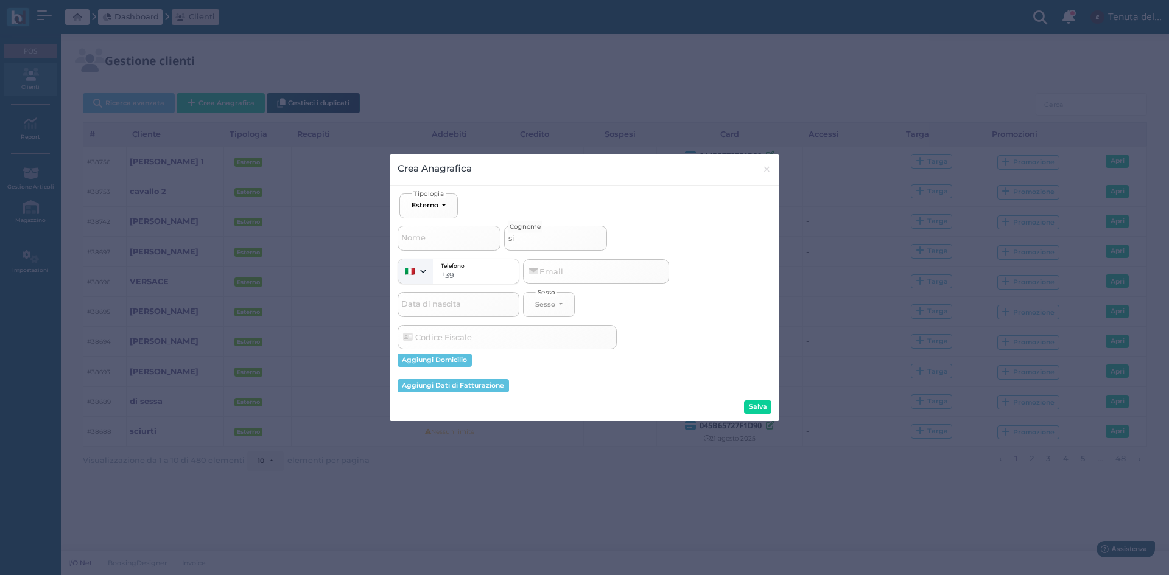
type input "sim"
select select
type input "simo"
select select
type input "[PERSON_NAME]"
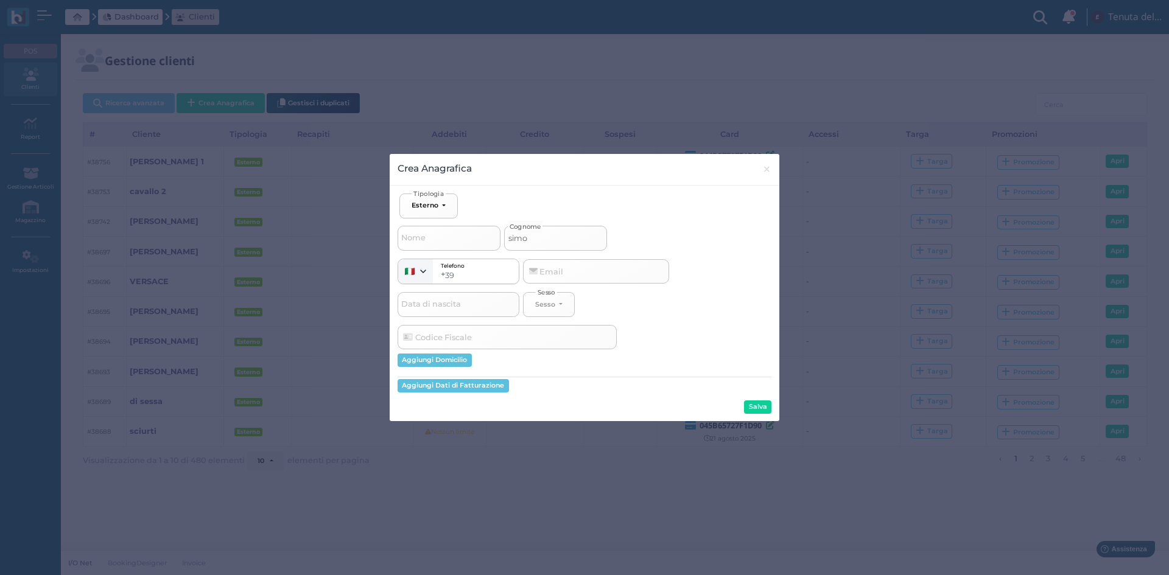
select select
type input "[PERSON_NAME]"
select select
type input "[PERSON_NAME]"
select select
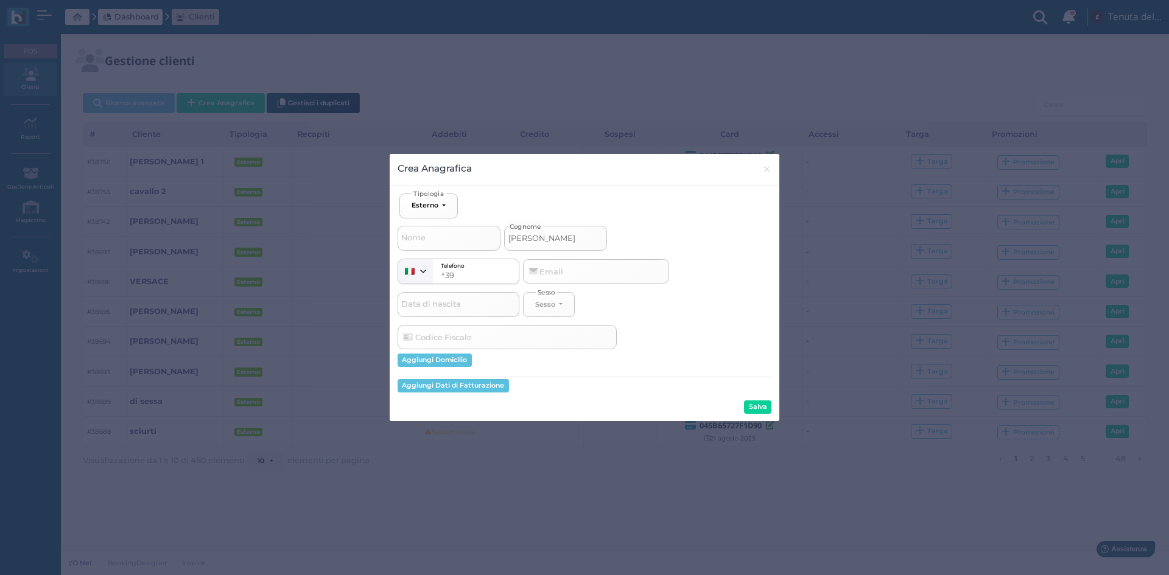
type input "simone 2"
select select
type input "simone 2"
click at [758, 409] on button "Salva" at bounding box center [757, 407] width 27 height 13
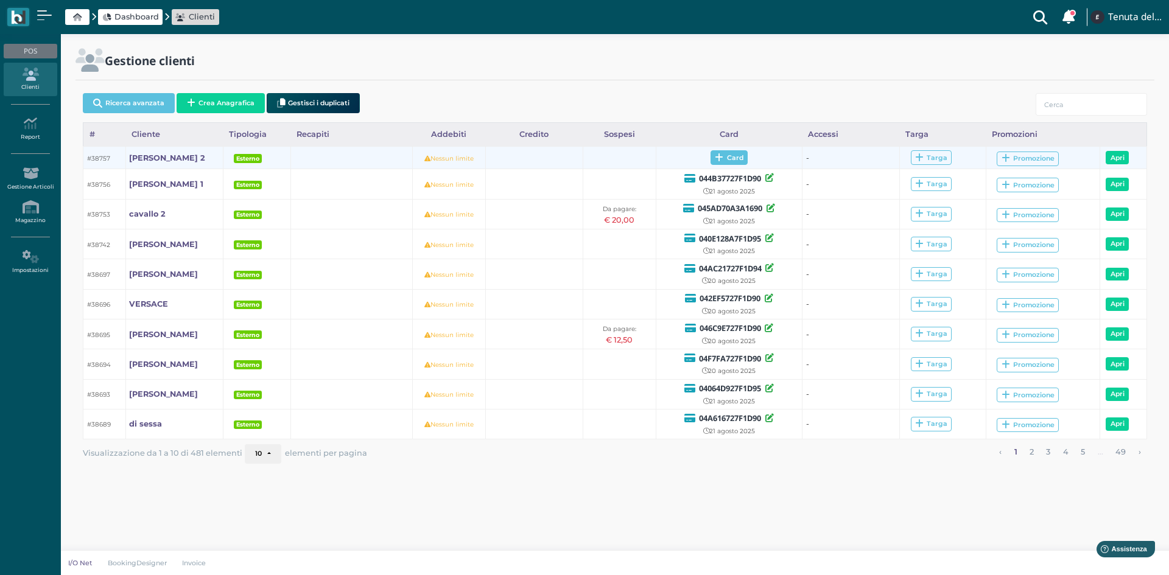
click at [729, 158] on span "Card" at bounding box center [728, 157] width 37 height 15
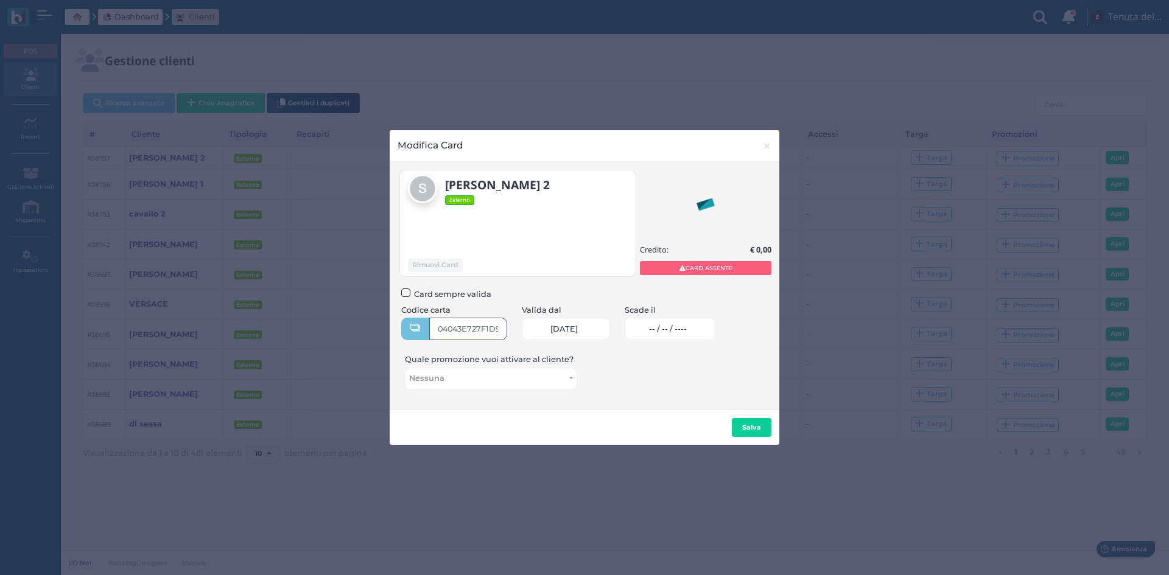
type input "04043E727F1D95"
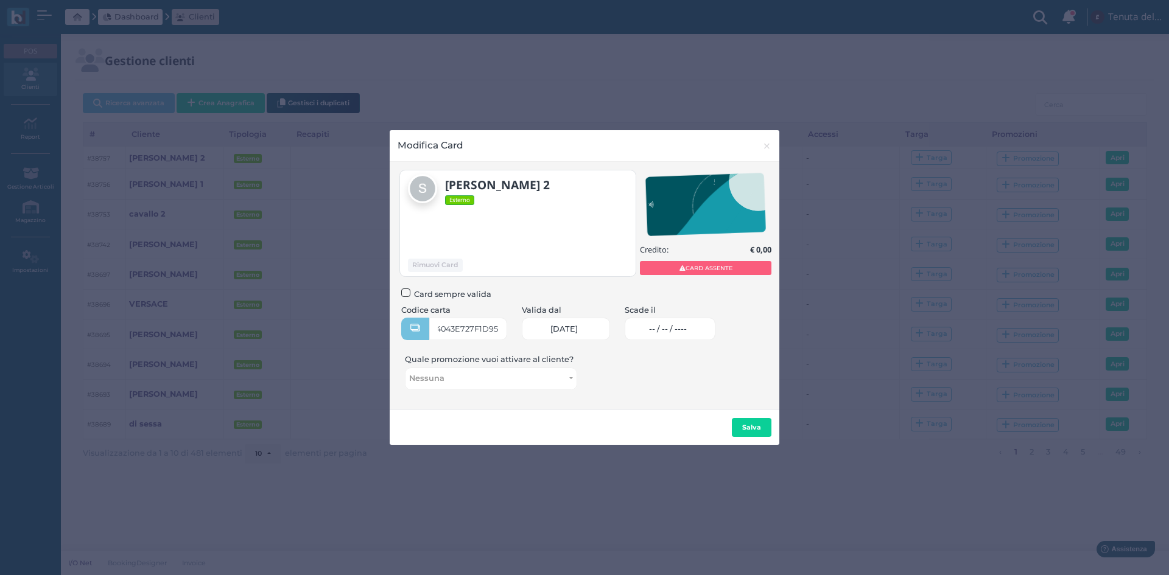
click at [673, 328] on span "-- / -- / ----" at bounding box center [668, 329] width 38 height 10
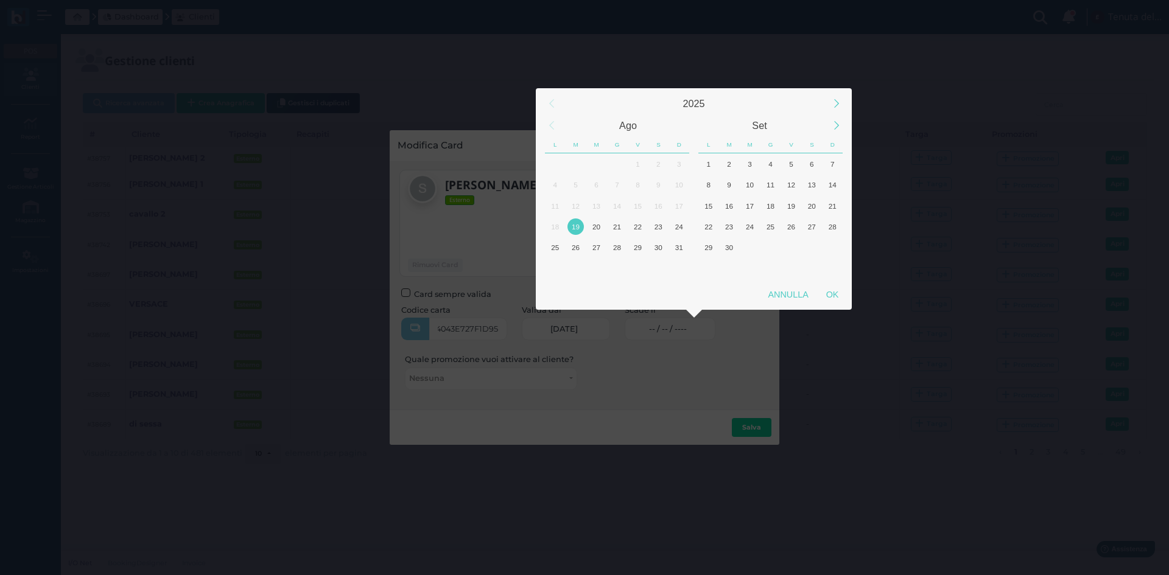
scroll to position [0, 0]
click at [617, 222] on div "21" at bounding box center [617, 227] width 16 height 16
click at [830, 291] on div "OK" at bounding box center [832, 295] width 30 height 22
type input "[DATE]"
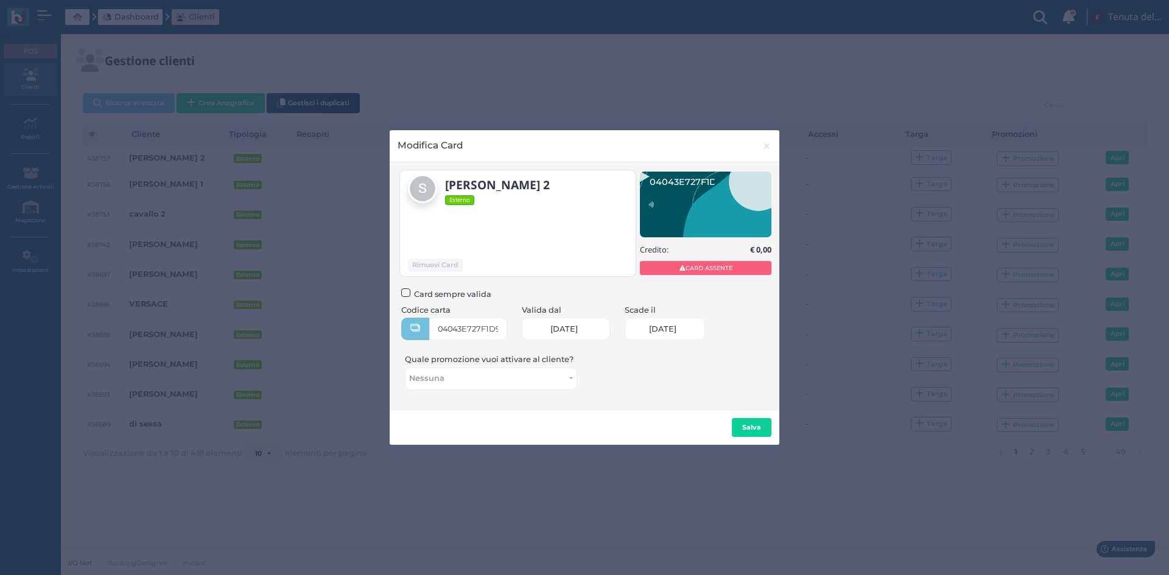
scroll to position [0, 50]
click at [752, 424] on b "Salva" at bounding box center [751, 427] width 19 height 9
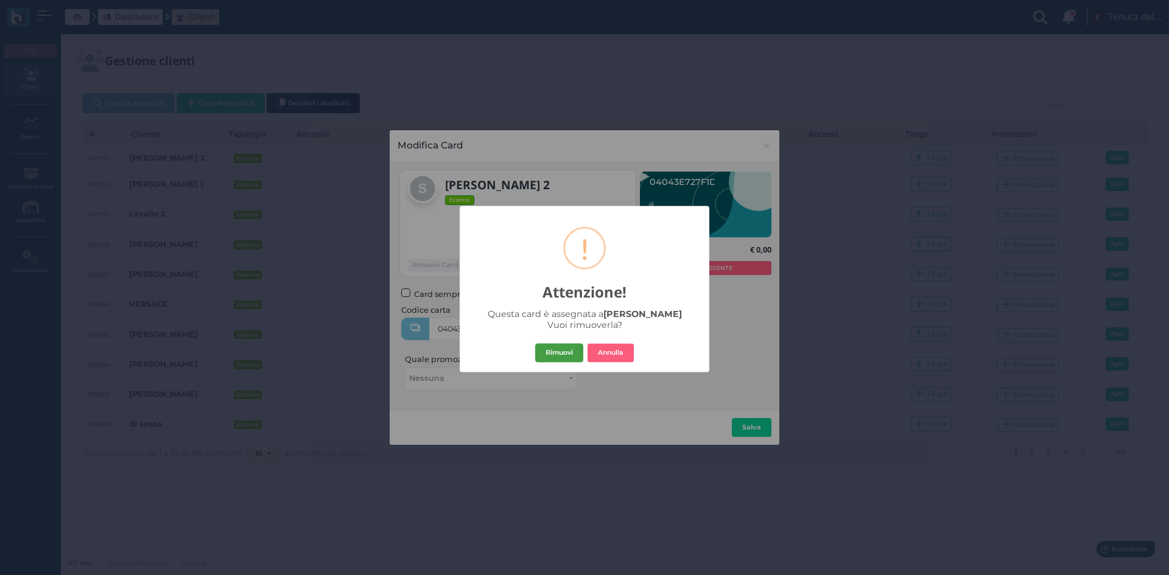
click at [561, 353] on button "Rimuovi" at bounding box center [559, 352] width 48 height 19
